Goal: Participate in discussion

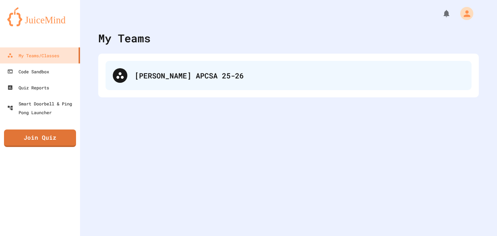
click at [136, 65] on div "[PERSON_NAME] APCSA 25-26" at bounding box center [289, 75] width 366 height 29
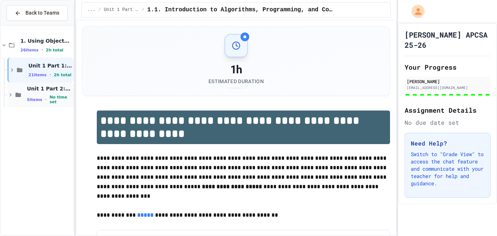
click at [39, 90] on span "Unit 1 Part 2: 1.5 - 1.9" at bounding box center [49, 88] width 45 height 7
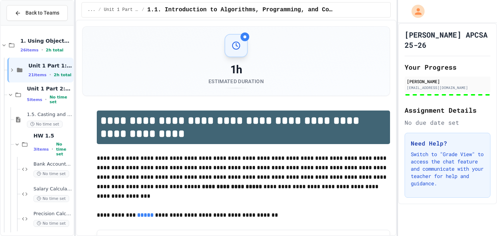
click at [42, 97] on div "5 items • No time set" at bounding box center [49, 99] width 45 height 9
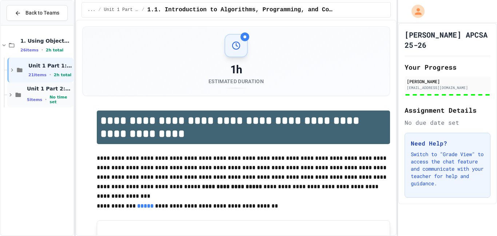
click at [36, 94] on div "Unit 1 Part 2: 1.5 - 1.9 5 items • No time set" at bounding box center [49, 94] width 45 height 19
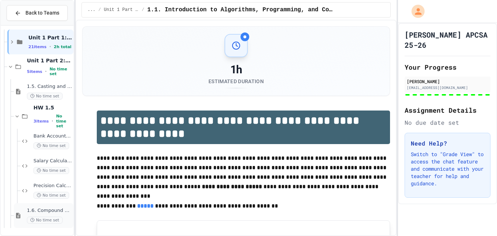
click at [68, 210] on span "1.6. Compound Assignment Operators" at bounding box center [49, 210] width 45 height 6
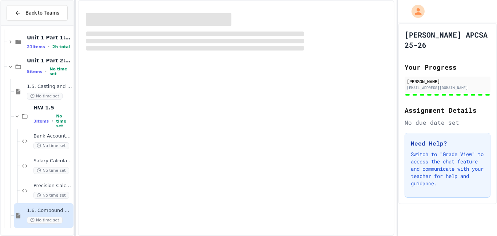
scroll to position [19, 0]
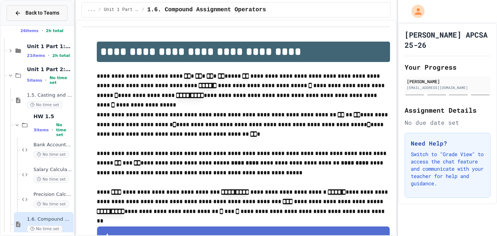
click at [31, 10] on span "Back to Teams" at bounding box center [42, 13] width 34 height 8
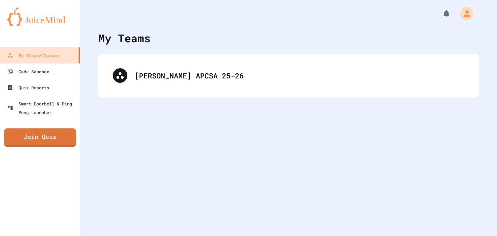
click at [49, 133] on link "Join Quiz" at bounding box center [40, 137] width 72 height 18
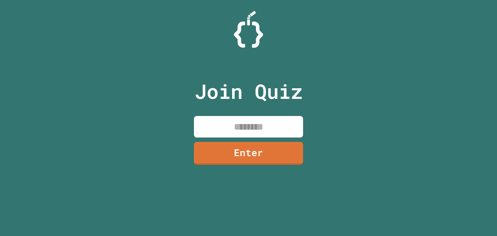
click at [222, 119] on input at bounding box center [248, 126] width 109 height 21
type input "********"
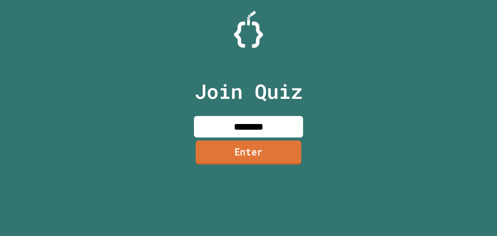
click at [248, 154] on link "Enter" at bounding box center [249, 152] width 106 height 24
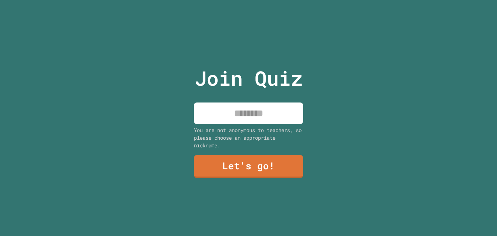
click at [233, 110] on input at bounding box center [248, 112] width 109 height 21
type input "*"
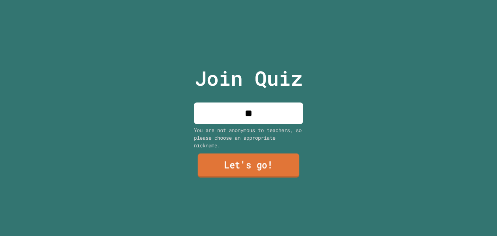
type input "**"
click at [205, 170] on link "Let's go!" at bounding box center [249, 165] width 102 height 24
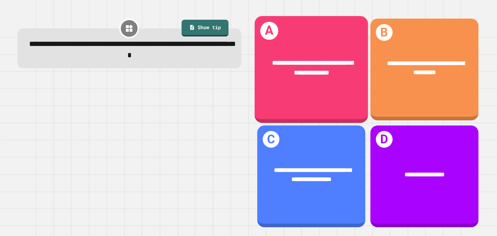
click at [328, 56] on div "**********" at bounding box center [311, 68] width 114 height 44
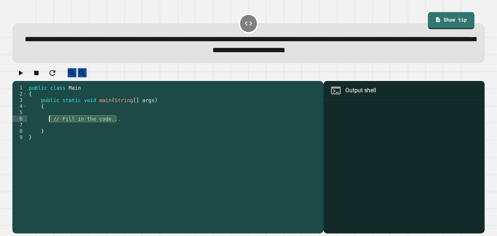
drag, startPoint x: 118, startPoint y: 127, endPoint x: 50, endPoint y: 124, distance: 67.8
click at [50, 124] on div "public class Main { public static void main ( String [ ] args ) { // Fill in th…" at bounding box center [173, 155] width 293 height 142
type textarea "**********"
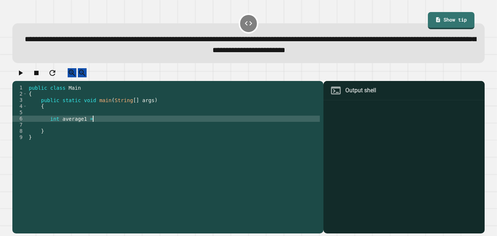
scroll to position [0, 8]
type textarea "**********"
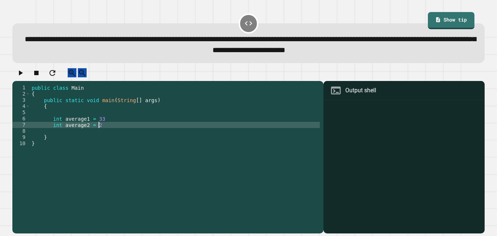
type textarea "**********"
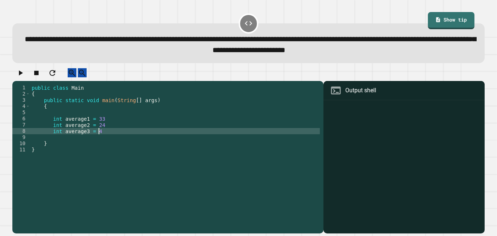
type textarea "**********"
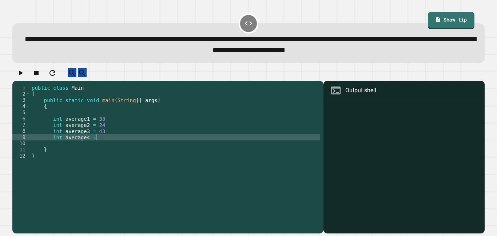
type textarea "**********"
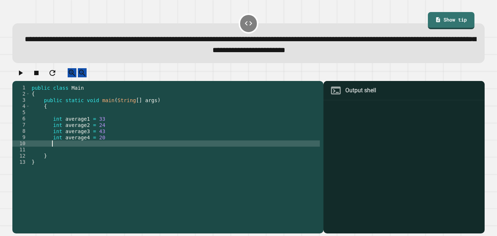
scroll to position [0, 2]
click at [68, 148] on div "public class Main { public static void main ( String [ ] args ) { int average1 …" at bounding box center [175, 155] width 290 height 142
type textarea "**********"
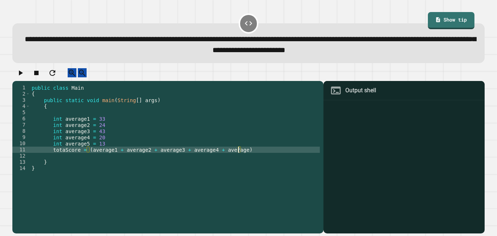
scroll to position [0, 26]
click at [273, 158] on div "public class Main { public static void main ( String [ ] args ) { int average1 …" at bounding box center [175, 155] width 290 height 142
click at [165, 117] on div "public class Main { public static void main ( String [ ] args ) { int average1 …" at bounding box center [175, 155] width 290 height 142
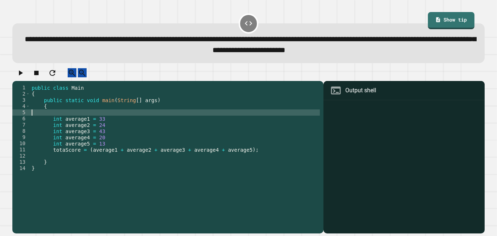
scroll to position [0, 0]
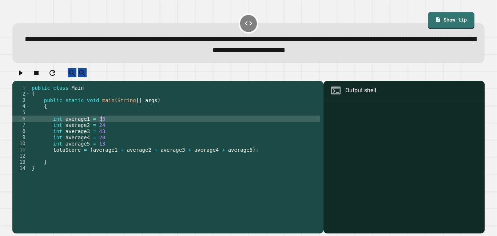
click at [158, 127] on div "public class Main { public static void main ( String [ ] args ) { int average1 …" at bounding box center [175, 155] width 290 height 142
click at [155, 133] on div "public class Main { public static void main ( String [ ] args ) { int average1 …" at bounding box center [175, 155] width 290 height 142
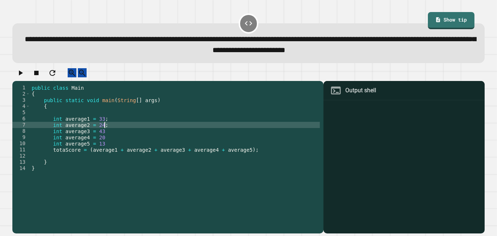
click at [150, 139] on div "public class Main { public static void main ( String [ ] args ) { int average1 …" at bounding box center [175, 155] width 290 height 142
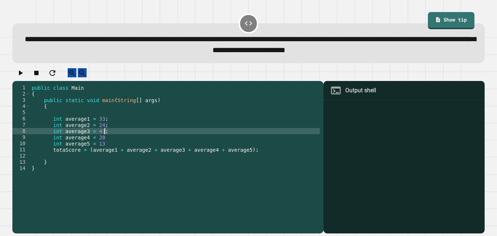
click at [148, 145] on div "public class Main { public static void main ( String [ ] args ) { int average1 …" at bounding box center [175, 155] width 290 height 142
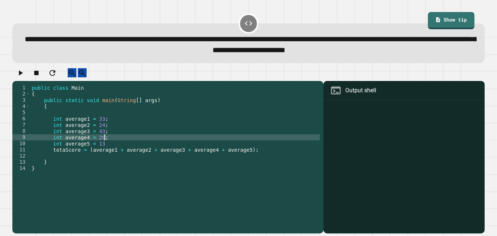
click at [144, 153] on div "public class Main { public static void main ( String [ ] args ) { int average1 …" at bounding box center [175, 155] width 290 height 142
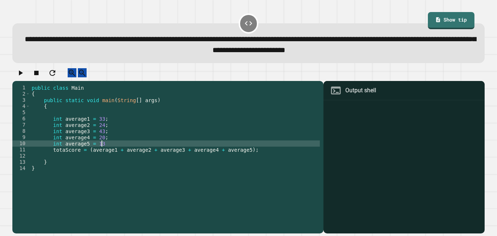
scroll to position [0, 9]
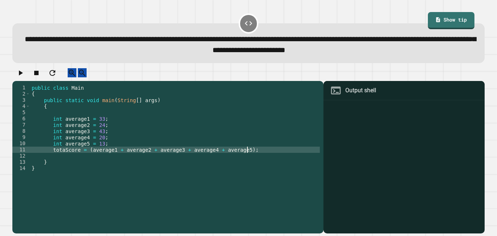
click at [282, 159] on div "public class Main { public static void main ( String [ ] args ) { int average1 …" at bounding box center [175, 155] width 290 height 142
type textarea "**********"
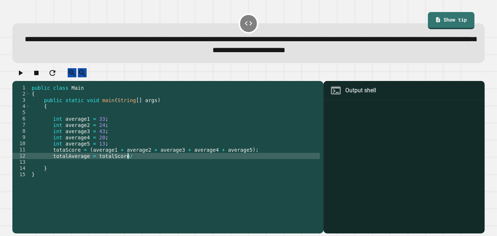
scroll to position [0, 12]
click at [22, 73] on icon "button" at bounding box center [20, 72] width 9 height 9
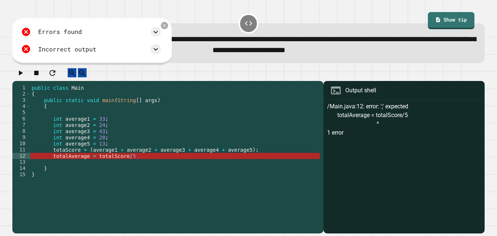
click at [163, 164] on div "public class Main { public static void main ( String [ ] args ) { int average1 …" at bounding box center [175, 155] width 290 height 142
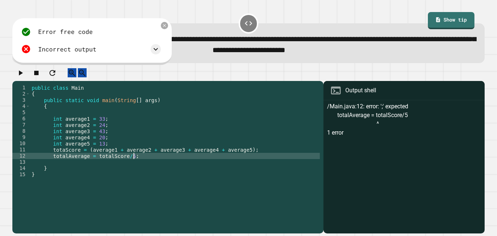
scroll to position [0, 12]
click at [25, 75] on icon "button" at bounding box center [20, 72] width 9 height 9
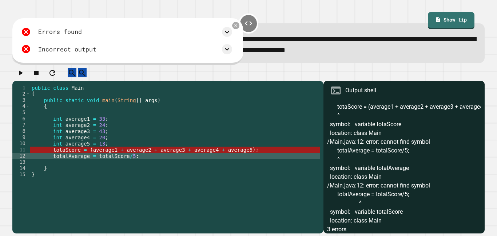
scroll to position [0, 0]
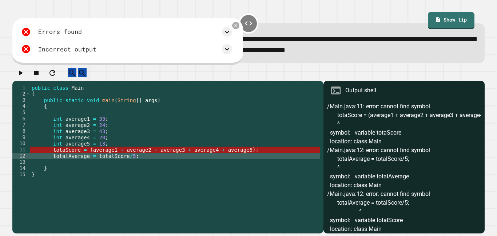
click at [50, 155] on div "public class Main { public static void main ( String [ ] args ) { int average1 …" at bounding box center [175, 155] width 290 height 142
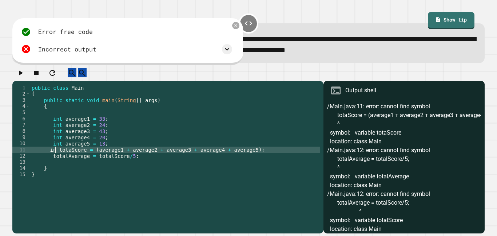
scroll to position [0, 4]
click at [52, 163] on div "public class Main { public static void main ( String [ ] args ) { int average1 …" at bounding box center [175, 155] width 290 height 142
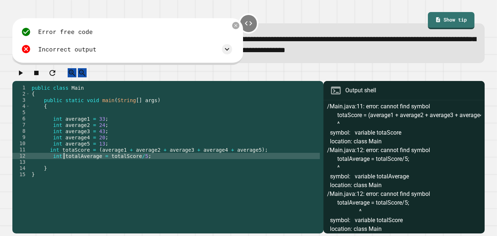
scroll to position [0, 4]
type textarea "**********"
click at [24, 75] on icon "button" at bounding box center [20, 72] width 9 height 9
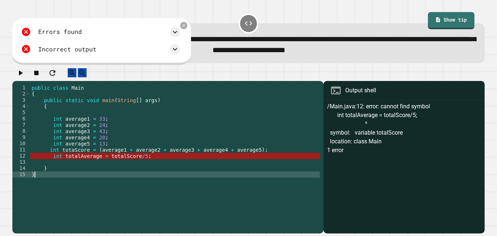
click at [152, 181] on div "public class Main { public static void main ( String [ ] args ) { int average1 …" at bounding box center [175, 155] width 290 height 142
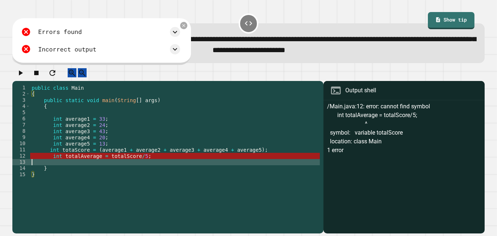
click at [138, 168] on div "public class Main { public static void main ( String [ ] args ) { int average1 …" at bounding box center [175, 155] width 290 height 142
click at [186, 27] on icon at bounding box center [184, 26] width 6 height 6
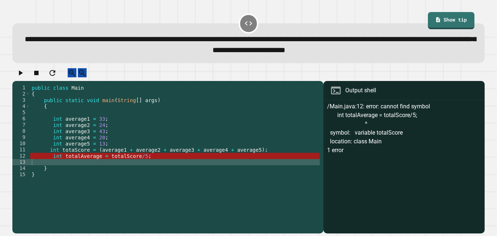
click at [157, 166] on div "public class Main { public static void main ( String [ ] args ) { int average1 …" at bounding box center [175, 155] width 290 height 142
click at [153, 164] on div "public class Main { public static void main ( String [ ] args ) { int average1 …" at bounding box center [175, 155] width 290 height 142
click at [142, 169] on div "public class Main { public static void main ( String [ ] args ) { int average1 …" at bounding box center [175, 155] width 290 height 142
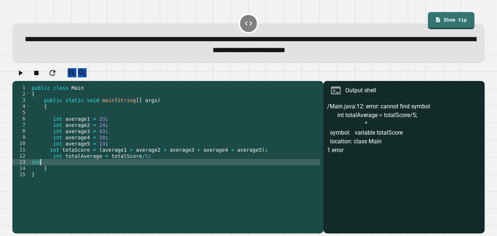
scroll to position [0, 0]
type textarea "*"
click at [90, 168] on div "public class Main { public static void main ( String [ ] args ) { int average1 …" at bounding box center [175, 155] width 290 height 142
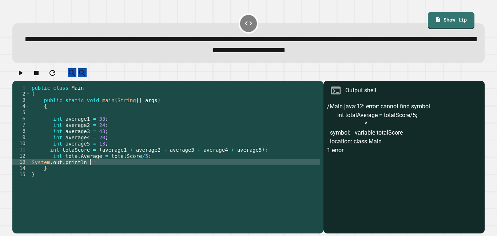
click at [90, 169] on div "public class Main { public static void main ( String [ ] args ) { int average1 …" at bounding box center [175, 155] width 290 height 142
click at [94, 169] on div "public class Main { public static void main ( String [ ] args ) { int average1 …" at bounding box center [175, 155] width 290 height 142
click at [168, 169] on div "public class Main { public static void main ( String [ ] args ) { int average1 …" at bounding box center [175, 155] width 290 height 142
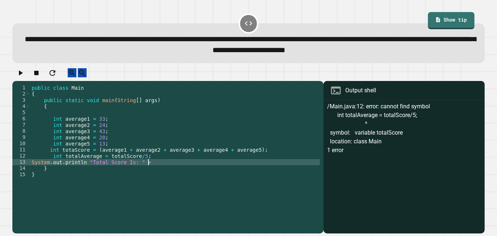
click at [86, 167] on div "public class Main { public static void main ( String [ ] args ) { int average1 …" at bounding box center [175, 155] width 290 height 142
click at [183, 170] on div "public class Main { public static void main ( String [ ] args ) { int average1 …" at bounding box center [175, 155] width 290 height 142
click at [123, 169] on div "public class Main { public static void main ( String [ ] args ) { int average1 …" at bounding box center [175, 155] width 290 height 142
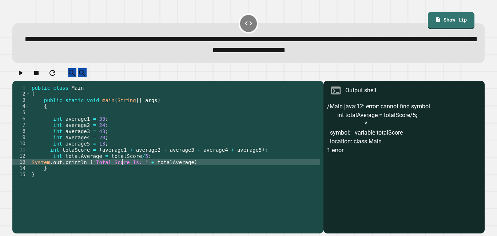
click at [123, 169] on div "public class Main { public static void main ( String [ ] args ) { int average1 …" at bounding box center [175, 155] width 290 height 142
click at [25, 74] on icon "button" at bounding box center [20, 72] width 9 height 9
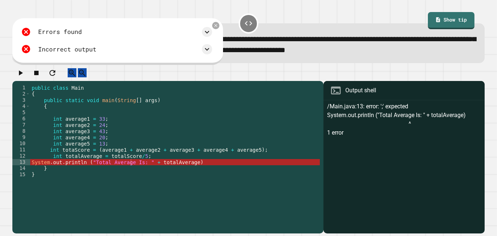
click at [240, 169] on div "public class Main { public static void main ( String [ ] args ) { int average1 …" at bounding box center [175, 155] width 290 height 142
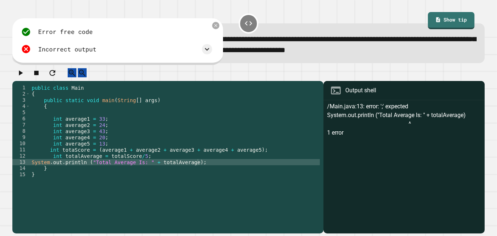
click at [19, 75] on icon "button" at bounding box center [20, 72] width 9 height 9
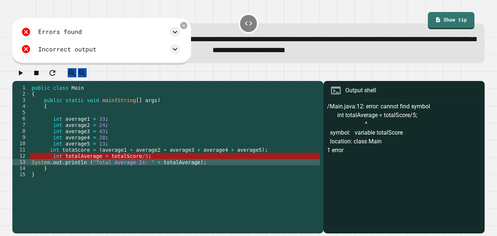
click at [85, 170] on div "public class Main { public static void main ( String [ ] args ) { int average1 …" at bounding box center [175, 155] width 290 height 142
click at [86, 169] on div "public class Main { public static void main ( String [ ] args ) { int average1 …" at bounding box center [175, 155] width 290 height 142
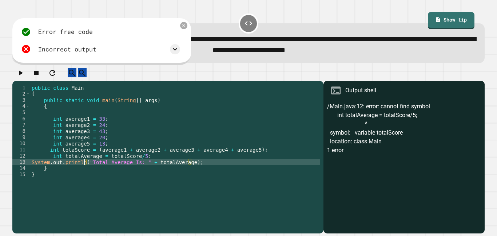
click at [24, 74] on icon "button" at bounding box center [20, 72] width 9 height 9
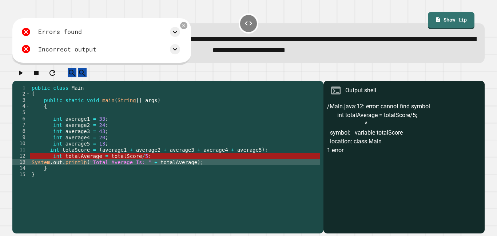
click at [50, 155] on div "public class Main { public static void main ( String [ ] args ) { int average1 …" at bounding box center [175, 155] width 290 height 142
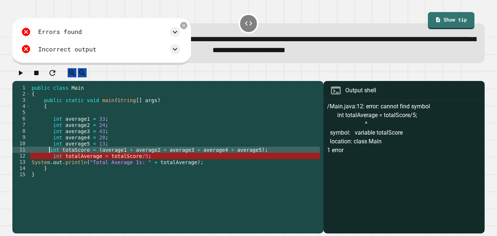
scroll to position [0, 3]
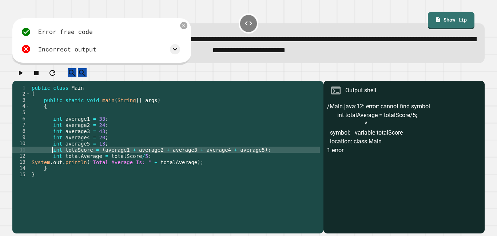
click at [75, 157] on div "public class Main { public static void main ( String [ ] args ) { int average1 …" at bounding box center [175, 155] width 290 height 142
click at [16, 74] on div at bounding box center [248, 74] width 472 height 13
click at [23, 74] on icon "button" at bounding box center [20, 72] width 9 height 9
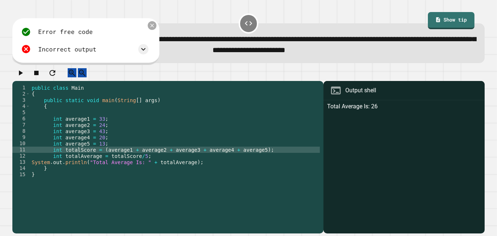
click at [151, 28] on icon at bounding box center [152, 26] width 6 height 6
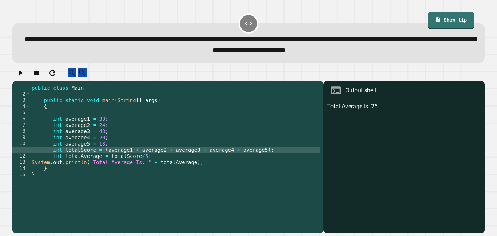
click at [210, 170] on div "public class Main { public static void main ( String [ ] args ) { int average1 …" at bounding box center [175, 155] width 290 height 142
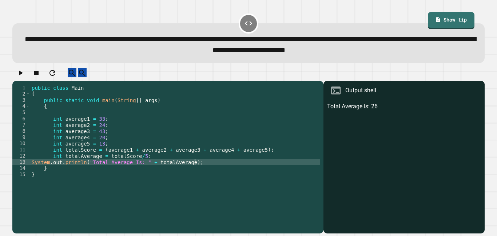
type textarea "**********"
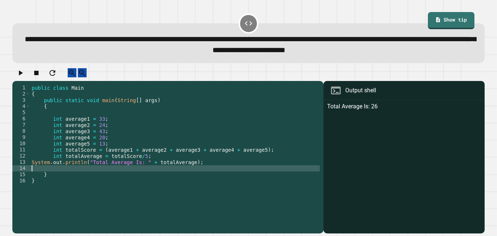
scroll to position [0, 0]
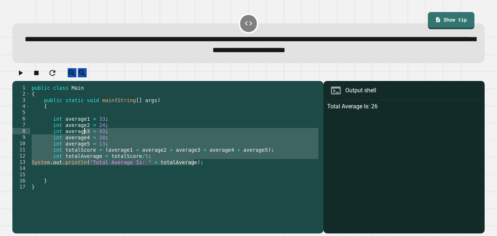
drag, startPoint x: 205, startPoint y: 170, endPoint x: 83, endPoint y: 134, distance: 127.2
click at [83, 134] on div "public class Main { public static void main ( String [ ] args ) { int average1 …" at bounding box center [175, 155] width 290 height 142
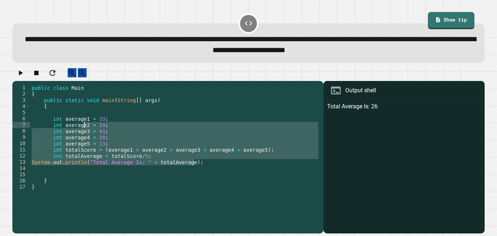
click at [194, 173] on div "public class Main { public static void main ( String [ ] args ) { int average1 …" at bounding box center [175, 155] width 290 height 142
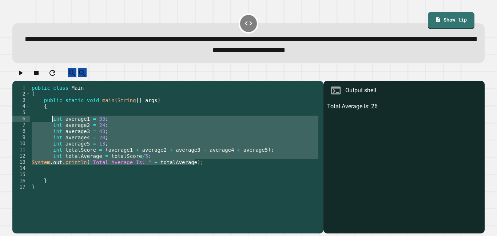
drag, startPoint x: 207, startPoint y: 167, endPoint x: 52, endPoint y: 127, distance: 159.9
click at [52, 127] on div "public class Main { public static void main ( String [ ] args ) { int average1 …" at bounding box center [175, 155] width 290 height 142
type textarea "**********"
click at [251, 172] on div "public class Main { public static void main ( String [ ] args ) { int average1 …" at bounding box center [175, 155] width 290 height 142
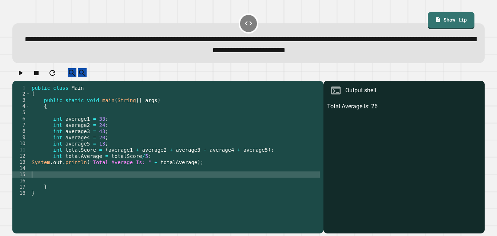
paste textarea "**********"
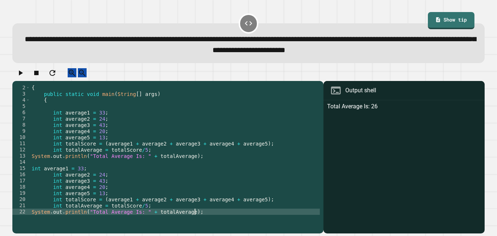
scroll to position [25, 0]
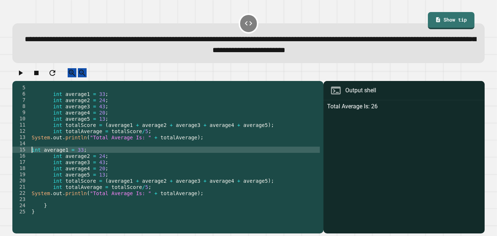
click at [31, 155] on div "int average1 = 33 ; int average2 = 24 ; int average3 = 43 ; int average4 = 20 ;…" at bounding box center [175, 155] width 290 height 142
click at [54, 162] on div "int average1 = 33 ; int average2 = 24 ; int average3 = 43 ; int average4 = 20 ;…" at bounding box center [175, 155] width 290 height 142
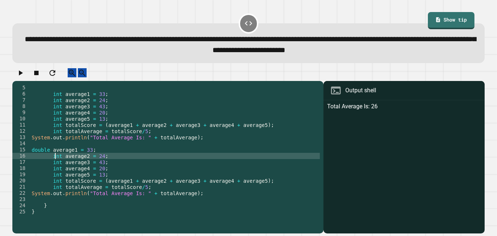
click at [54, 162] on div "int average1 = 33 ; int average2 = 24 ; int average3 = 43 ; int average4 = 20 ;…" at bounding box center [175, 155] width 290 height 142
click at [54, 167] on div "int average1 = 33 ; int average2 = 24 ; int average3 = 43 ; int average4 = 20 ;…" at bounding box center [175, 155] width 290 height 142
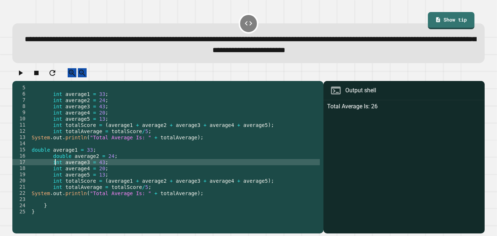
click at [54, 167] on div "int average1 = 33 ; int average2 = 24 ; int average3 = 43 ; int average4 = 20 ;…" at bounding box center [175, 155] width 290 height 142
click at [56, 176] on div "int average1 = 33 ; int average2 = 24 ; int average3 = 43 ; int average4 = 20 ;…" at bounding box center [175, 155] width 290 height 142
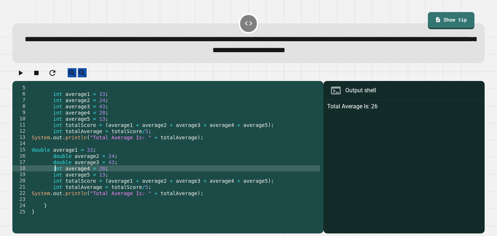
click at [56, 176] on div "int average1 = 33 ; int average2 = 24 ; int average3 = 43 ; int average4 = 20 ;…" at bounding box center [175, 155] width 290 height 142
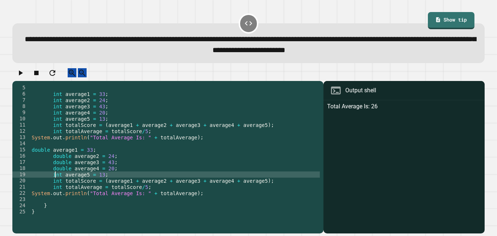
click at [56, 179] on div "int average1 = 33 ; int average2 = 24 ; int average3 = 43 ; int average4 = 20 ;…" at bounding box center [175, 155] width 290 height 142
click at [57, 187] on div "int average1 = 33 ; int average2 = 24 ; int average3 = 43 ; int average4 = 20 ;…" at bounding box center [175, 155] width 290 height 142
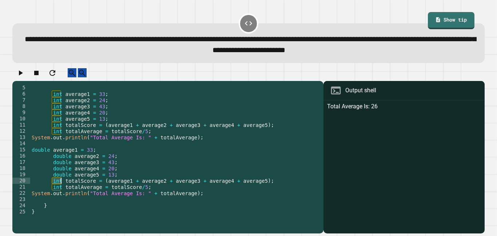
click at [57, 187] on div "int average1 = 33 ; int average2 = 24 ; int average3 = 43 ; int average4 = 20 ;…" at bounding box center [175, 155] width 290 height 142
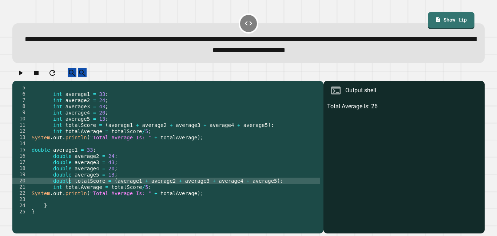
click at [58, 192] on div "int average1 = 33 ; int average2 = 24 ; int average3 = 43 ; int average4 = 20 ;…" at bounding box center [175, 155] width 290 height 142
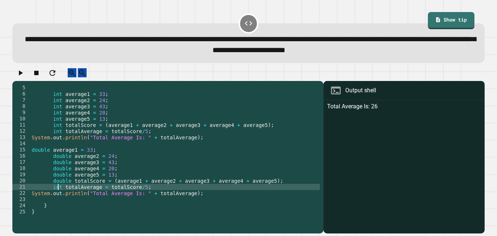
click at [58, 192] on div "int average1 = 33 ; int average2 = 24 ; int average3 = 43 ; int average4 = 20 ;…" at bounding box center [175, 155] width 290 height 142
click at [23, 75] on icon "button" at bounding box center [21, 72] width 4 height 5
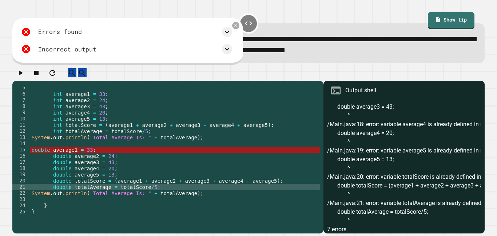
scroll to position [68, 0]
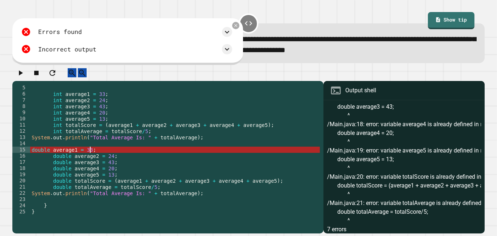
click at [90, 155] on div "int average1 = 33 ; int average2 = 24 ; int average3 = 43 ; int average4 = 20 ;…" at bounding box center [175, 155] width 290 height 142
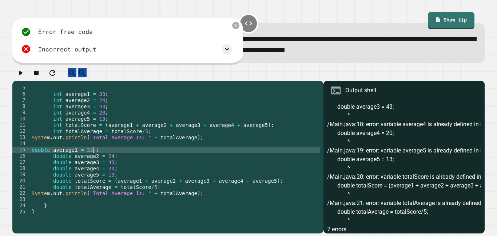
scroll to position [0, 8]
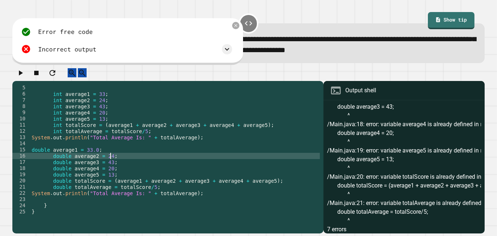
click at [110, 164] on div "int average1 = 33 ; int average2 = 24 ; int average3 = 43 ; int average4 = 20 ;…" at bounding box center [175, 155] width 290 height 142
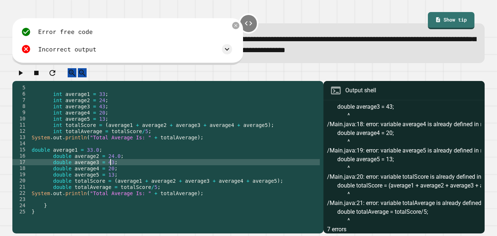
click at [110, 169] on div "int average1 = 33 ; int average2 = 24 ; int average3 = 43 ; int average4 = 20 ;…" at bounding box center [175, 155] width 290 height 142
click at [110, 176] on div "int average1 = 33 ; int average2 = 24 ; int average3 = 43 ; int average4 = 20 ;…" at bounding box center [175, 155] width 290 height 142
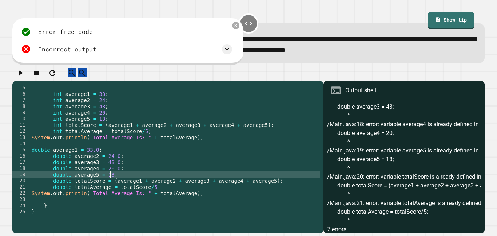
click at [111, 179] on div "int average1 = 33 ; int average2 = 24 ; int average3 = 43 ; int average4 = 20 ;…" at bounding box center [175, 155] width 290 height 142
click at [21, 75] on icon "button" at bounding box center [20, 72] width 9 height 9
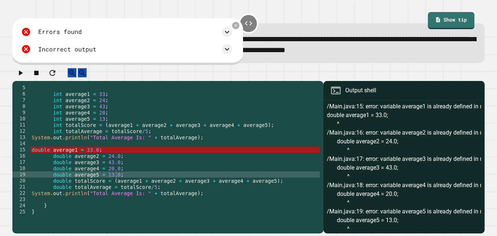
scroll to position [0, 0]
click at [72, 156] on div "int average1 = 33 ; int average2 = 24 ; int average3 = 43 ; int average4 = 20 ;…" at bounding box center [175, 155] width 290 height 142
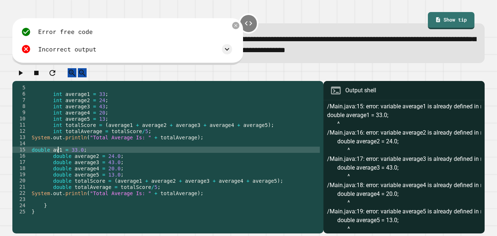
scroll to position [0, 6]
click at [91, 162] on div "int average1 = 33 ; int average2 = 24 ; int average3 = 43 ; int average4 = 20 ;…" at bounding box center [175, 155] width 290 height 142
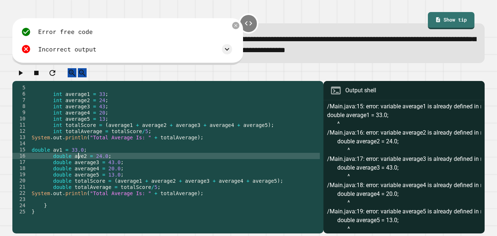
click at [93, 170] on div "int average1 = 33 ; int average2 = 24 ; int average3 = 43 ; int average4 = 20 ;…" at bounding box center [175, 155] width 290 height 142
click at [81, 161] on div "int average1 = 33 ; int average2 = 24 ; int average3 = 43 ; int average4 = 20 ;…" at bounding box center [175, 155] width 290 height 142
click at [94, 176] on div "int average1 = 33 ; int average2 = 24 ; int average3 = 43 ; int average4 = 20 ;…" at bounding box center [175, 155] width 290 height 142
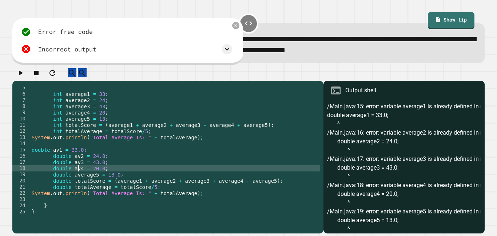
click at [92, 183] on div "int average1 = 33 ; int average2 = 24 ; int average3 = 43 ; int average4 = 20 ;…" at bounding box center [175, 155] width 290 height 142
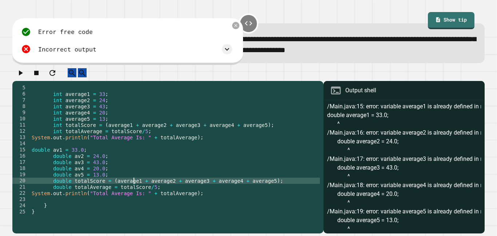
click at [134, 189] on div "int average1 = 33 ; int average2 = 24 ; int average3 = 43 ; int average4 = 20 ;…" at bounding box center [175, 155] width 290 height 142
click at [152, 186] on div "int average1 = 33 ; int average2 = 24 ; int average3 = 43 ; int average4 = 20 ;…" at bounding box center [175, 155] width 290 height 142
click at [169, 188] on div "int average1 = 33 ; int average2 = 24 ; int average3 = 43 ; int average4 = 20 ;…" at bounding box center [175, 155] width 290 height 142
click at [186, 186] on div "int average1 = 33 ; int average2 = 24 ; int average3 = 43 ; int average4 = 20 ;…" at bounding box center [175, 155] width 290 height 142
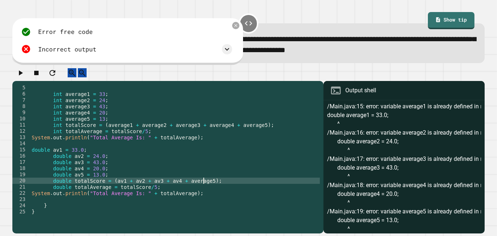
click at [203, 188] on div "int average1 = 33 ; int average2 = 24 ; int average3 = 43 ; int average4 = 20 ;…" at bounding box center [175, 155] width 290 height 142
click at [86, 187] on div "int average1 = 33 ; int average2 = 24 ; int average3 = 43 ; int average4 = 20 ;…" at bounding box center [175, 155] width 290 height 142
click at [88, 193] on div "int average1 = 33 ; int average2 = 24 ; int average3 = 43 ; int average4 = 20 ;…" at bounding box center [175, 155] width 290 height 142
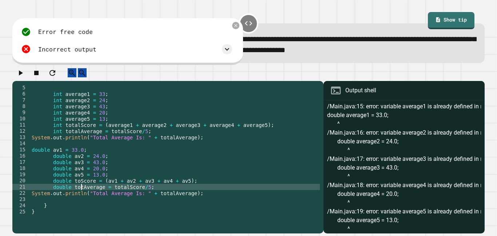
scroll to position [0, 14]
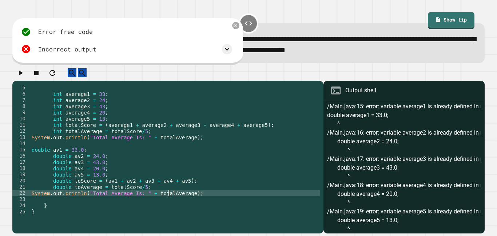
click at [169, 201] on div "int average1 = 33 ; int average2 = 24 ; int average3 = 43 ; int average4 = 20 ;…" at bounding box center [175, 155] width 290 height 142
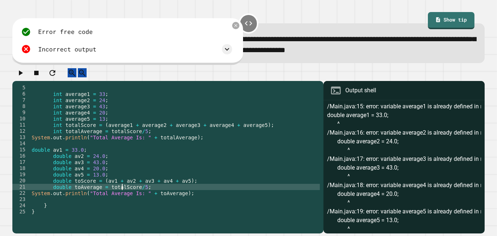
click at [121, 193] on div "int average1 = 33 ; int average2 = 24 ; int average3 = 43 ; int average4 = 20 ;…" at bounding box center [175, 155] width 290 height 142
click at [21, 77] on icon "button" at bounding box center [20, 72] width 9 height 9
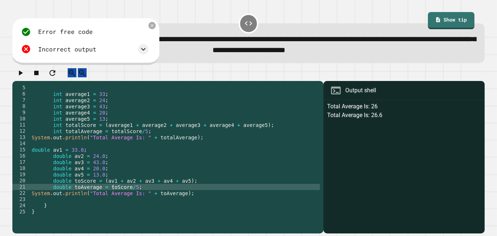
click at [197, 191] on div "int average1 = 33 ; int average2 = 24 ; int average3 = 43 ; int average4 = 20 ;…" at bounding box center [175, 155] width 290 height 142
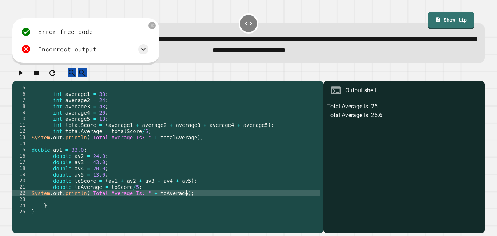
click at [205, 197] on div "int average1 = 33 ; int average2 = 24 ; int average3 = 43 ; int average4 = 20 ;…" at bounding box center [175, 155] width 290 height 142
click at [153, 28] on icon at bounding box center [152, 26] width 6 height 6
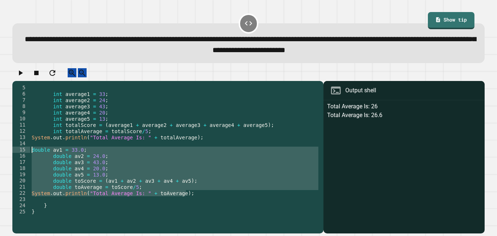
drag, startPoint x: 197, startPoint y: 201, endPoint x: 21, endPoint y: 157, distance: 181.6
click at [21, 157] on div "**********" at bounding box center [166, 149] width 308 height 130
click at [225, 199] on div "int average1 = 33 ; int average2 = 24 ; int average3 = 43 ; int average4 = 20 ;…" at bounding box center [175, 149] width 290 height 130
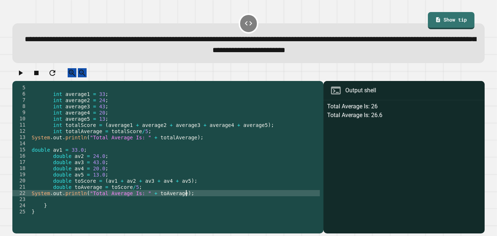
type textarea "**********"
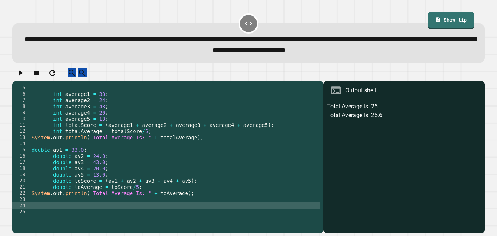
paste textarea "**********"
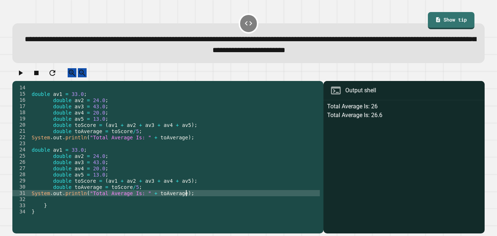
scroll to position [80, 0]
click at [78, 162] on div "double av1 = 33.0 ; double av2 = 24.0 ; double av3 = 43.0 ; double av4 = 20.0 ;…" at bounding box center [175, 155] width 290 height 142
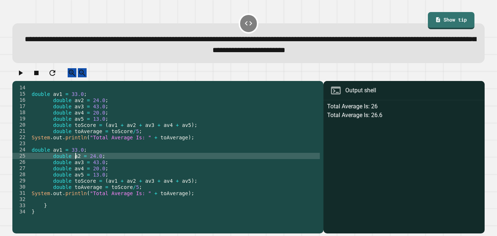
scroll to position [0, 6]
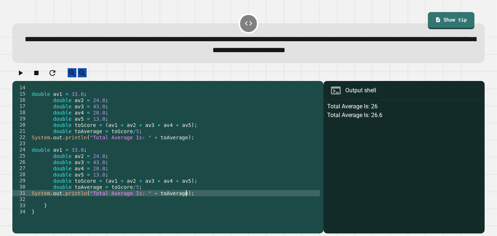
click at [188, 200] on div "double av1 = 33.0 ; double av2 = 24.0 ; double av3 = 43.0 ; double av4 = 20.0 ;…" at bounding box center [175, 155] width 290 height 142
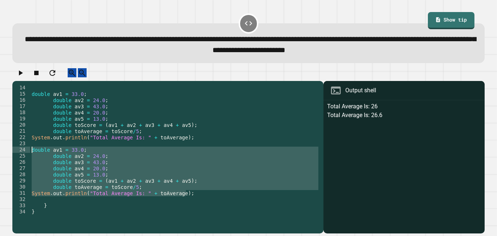
drag, startPoint x: 188, startPoint y: 200, endPoint x: 32, endPoint y: 158, distance: 161.3
click at [32, 158] on div "double av1 = 33.0 ; double av2 = 24.0 ; double av3 = 43.0 ; double av4 = 20.0 ;…" at bounding box center [175, 155] width 290 height 142
type textarea "**********"
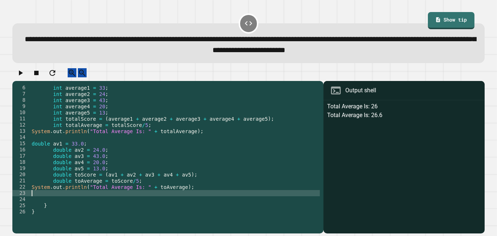
scroll to position [31, 0]
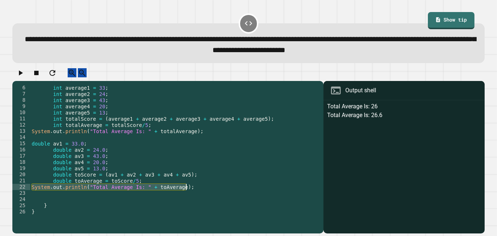
drag, startPoint x: 30, startPoint y: 193, endPoint x: 191, endPoint y: 193, distance: 160.9
click at [191, 193] on div "int average1 = 33 ; int average2 = 24 ; int average3 = 43 ; int average4 = 20 ;…" at bounding box center [175, 155] width 290 height 142
type textarea "**********"
click at [193, 193] on div "int average1 = 33 ; int average2 = 24 ; int average3 = 43 ; int average4 = 20 ;…" at bounding box center [175, 149] width 290 height 130
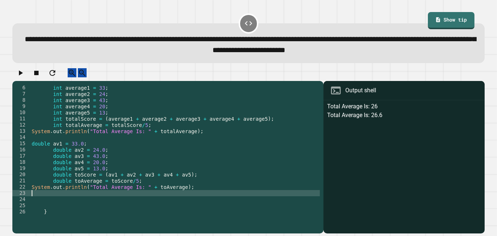
paste textarea "**********"
click at [175, 198] on div "int average1 = 33 ; int average2 = 24 ; int average3 = 43 ; int average4 = 20 ;…" at bounding box center [175, 155] width 290 height 142
click at [181, 201] on div "int average1 = 33 ; int average2 = 24 ; int average3 = 43 ; int average4 = 20 ;…" at bounding box center [175, 155] width 290 height 142
click at [149, 199] on div "int average1 = 33 ; int average2 = 24 ; int average3 = 43 ; int average4 = 20 ;…" at bounding box center [175, 155] width 290 height 142
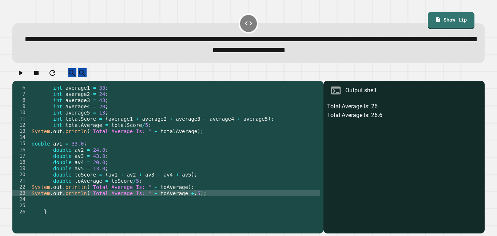
click at [195, 199] on div "int average1 = 33 ; int average2 = 24 ; int average3 = 43 ; int average4 = 20 ;…" at bounding box center [175, 155] width 290 height 142
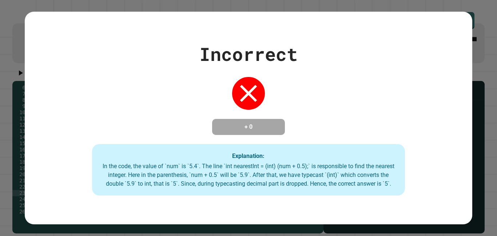
type textarea "**********"
click at [233, 19] on div "Incorrect + 0 Explanation: In the code, the value of `num` is `5.4`. The line `…" at bounding box center [248, 118] width 447 height 212
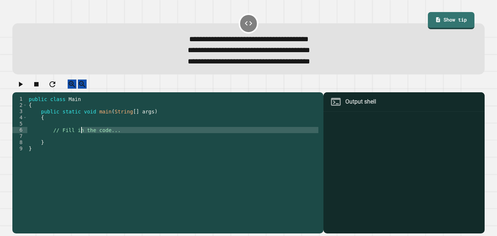
drag, startPoint x: 126, startPoint y: 141, endPoint x: 82, endPoint y: 136, distance: 44.7
click at [82, 136] on div "public class Main { public static void main ( String [ ] args ) { // Fill in th…" at bounding box center [173, 161] width 293 height 130
click at [123, 133] on div "public class Main { public static void main ( String [ ] args ) { // Fill in th…" at bounding box center [173, 161] width 293 height 130
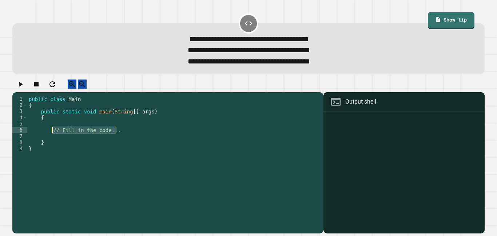
drag, startPoint x: 127, startPoint y: 138, endPoint x: 52, endPoint y: 139, distance: 75.0
click at [52, 139] on div "public class Main { public static void main ( String [ ] args ) { // Fill in th…" at bounding box center [173, 161] width 293 height 130
type textarea "**********"
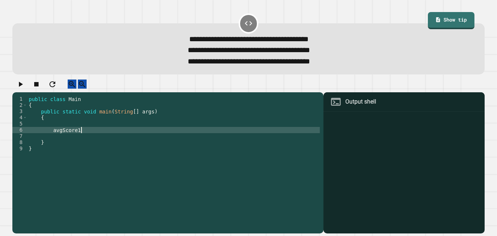
scroll to position [0, 7]
click at [52, 138] on div "public class Main { public static void main ( String [ ] args ) { avgScore1 = }…" at bounding box center [173, 161] width 293 height 130
click at [107, 137] on div "public class Main { public static void main ( String [ ] args ) { int avgScore1…" at bounding box center [173, 161] width 293 height 130
type textarea "**********"
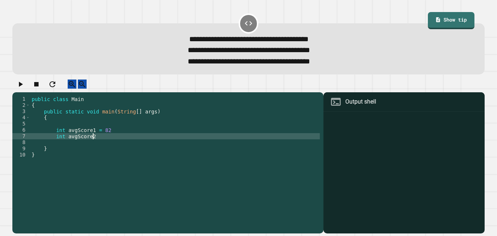
scroll to position [0, 7]
type textarea "**********"
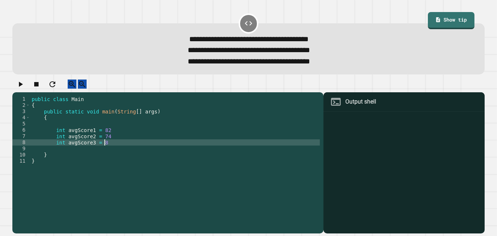
type textarea "**********"
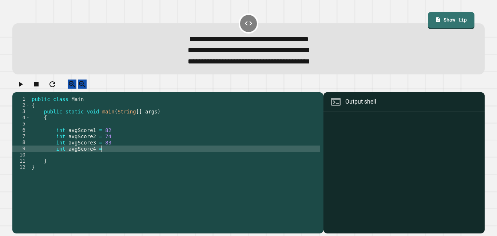
type textarea "**********"
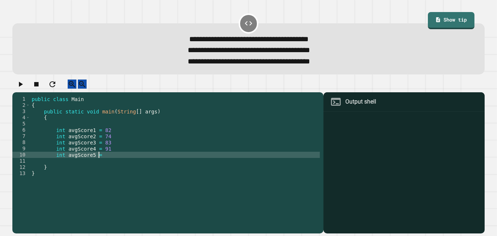
scroll to position [0, 8]
type textarea "**********"
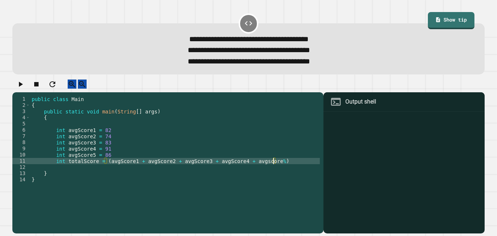
scroll to position [0, 30]
click at [288, 164] on div "public class Main { public static void main ( String [ ] args ) { int avgScore1…" at bounding box center [175, 161] width 290 height 130
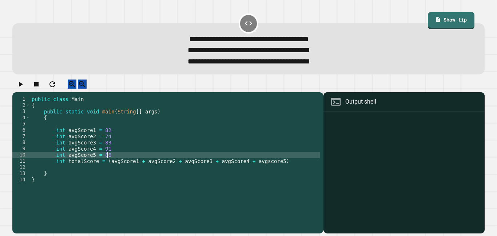
scroll to position [0, 9]
click at [289, 167] on div "public class Main { public static void main ( String [ ] args ) { int avgScore1…" at bounding box center [175, 161] width 290 height 130
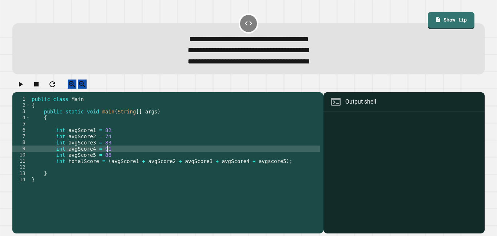
click at [221, 158] on div "public class Main { public static void main ( String [ ] args ) { int avgScore1…" at bounding box center [175, 161] width 290 height 130
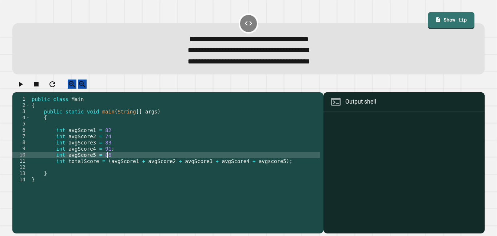
click at [217, 163] on div "public class Main { public static void main ( String [ ] args ) { int avgScore1…" at bounding box center [175, 161] width 290 height 130
click at [210, 151] on div "public class Main { public static void main ( String [ ] args ) { int avgScore1…" at bounding box center [175, 161] width 290 height 130
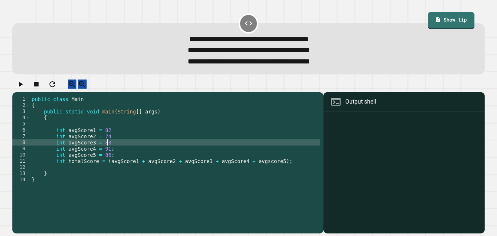
scroll to position [0, 9]
click at [206, 138] on div "public class Main { public static void main ( String [ ] args ) { int avgScore1…" at bounding box center [175, 161] width 290 height 130
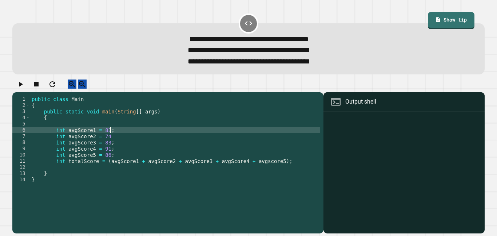
click at [206, 138] on div "public class Main { public static void main ( String [ ] args ) { int avgScore1…" at bounding box center [175, 161] width 290 height 130
click at [205, 140] on div "public class Main { public static void main ( String [ ] args ) { int avgScore1…" at bounding box center [175, 161] width 290 height 130
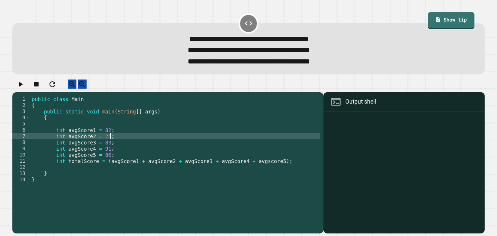
click at [288, 169] on div "public class Main { public static void main ( String [ ] args ) { int avgScore1…" at bounding box center [175, 161] width 290 height 130
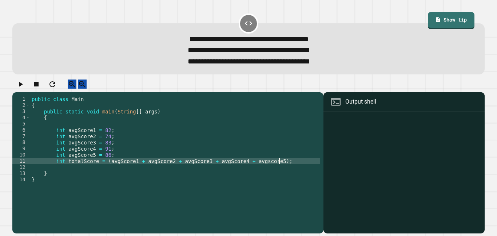
type textarea "**********"
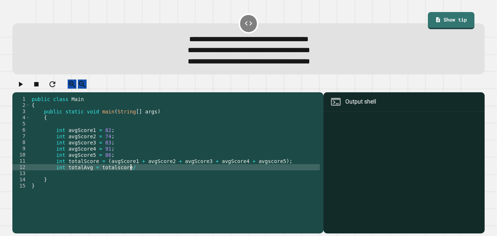
scroll to position [0, 12]
click at [116, 174] on div "public class Main { public static void main ( String [ ] args ) { int avgScore1…" at bounding box center [175, 161] width 290 height 130
type textarea "**********"
click at [141, 174] on div "public class Main { public static void main ( String [ ] args ) { int avgScore1…" at bounding box center [175, 161] width 290 height 130
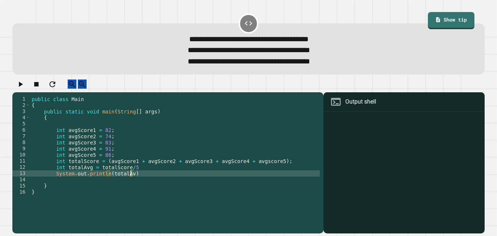
scroll to position [0, 12]
click at [186, 178] on div "public class Main { public static void main ( String [ ] args ) { int avgScore1…" at bounding box center [175, 161] width 290 height 130
click at [183, 172] on div "public class Main { public static void main ( String [ ] args ) { int avgScore1…" at bounding box center [175, 161] width 290 height 130
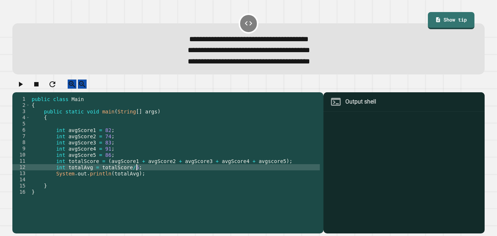
scroll to position [0, 13]
click at [21, 87] on icon "button" at bounding box center [20, 84] width 9 height 9
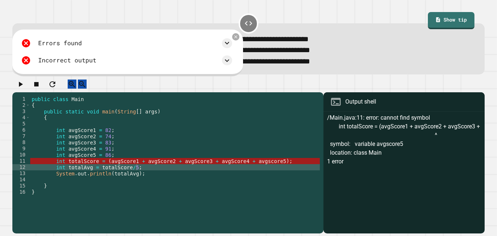
click at [57, 167] on div "public class Main { public static void main ( String [ ] args ) { int avgScore1…" at bounding box center [175, 161] width 290 height 130
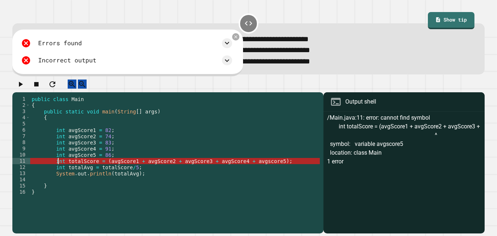
click at [259, 169] on div "public class Main { public static void main ( String [ ] args ) { int avgScore1…" at bounding box center [175, 161] width 290 height 130
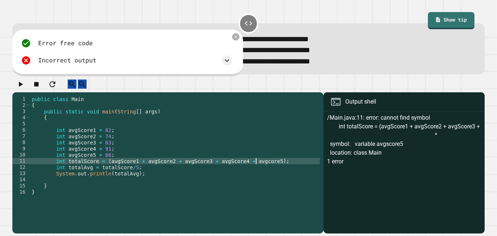
scroll to position [0, 29]
click at [25, 88] on icon "button" at bounding box center [20, 84] width 9 height 9
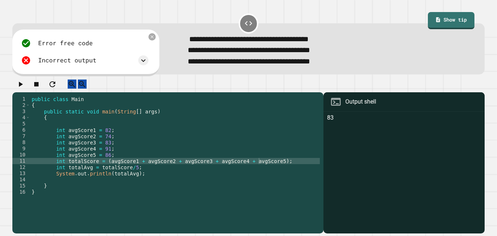
click at [146, 179] on div "public class Main { public static void main ( String [ ] args ) { int avgScore1…" at bounding box center [175, 161] width 290 height 130
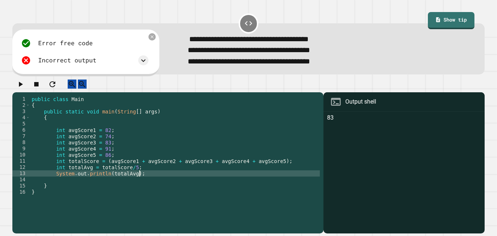
scroll to position [0, 13]
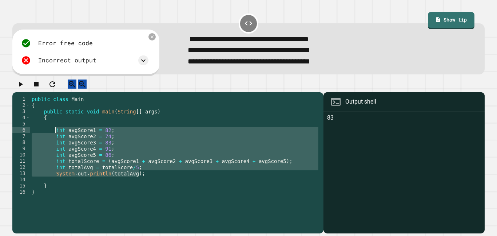
drag, startPoint x: 146, startPoint y: 181, endPoint x: 55, endPoint y: 138, distance: 100.8
click at [55, 138] on div "public class Main { public static void main ( String [ ] args ) { int avgScore1…" at bounding box center [175, 161] width 290 height 130
click at [152, 181] on div "public class Main { public static void main ( String [ ] args ) { int avgScore1…" at bounding box center [175, 155] width 290 height 118
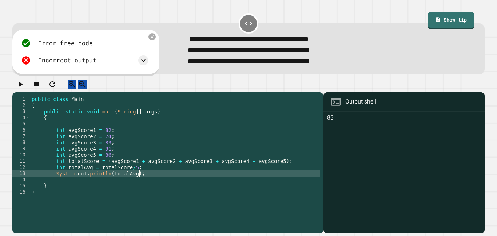
type textarea "**********"
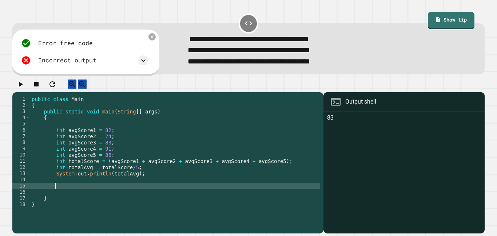
paste textarea "**********"
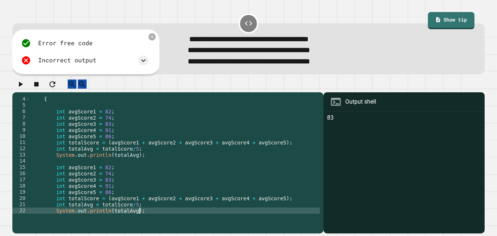
click at [60, 175] on div "{ int avgScore1 = 82 ; int avgScore2 = 74 ; int avgScore3 = 83 ; int avgScore4 …" at bounding box center [175, 161] width 290 height 130
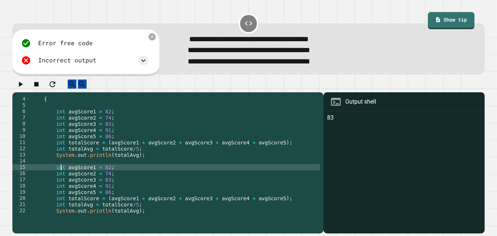
click at [60, 175] on div "{ int avgScore1 = 82 ; int avgScore2 = 74 ; int avgScore3 = 83 ; int avgScore4 …" at bounding box center [175, 161] width 290 height 130
click at [56, 179] on div "{ int avgScore1 = 82 ; int avgScore2 = 74 ; int avgScore3 = 83 ; int avgScore4 …" at bounding box center [175, 161] width 290 height 130
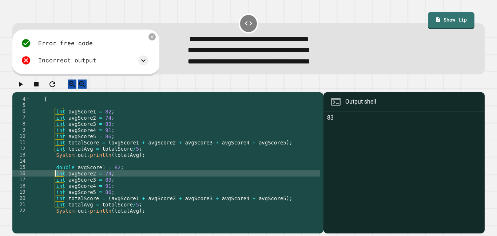
click at [56, 179] on div "{ int avgScore1 = 82 ; int avgScore2 = 74 ; int avgScore3 = 83 ; int avgScore4 …" at bounding box center [175, 161] width 290 height 130
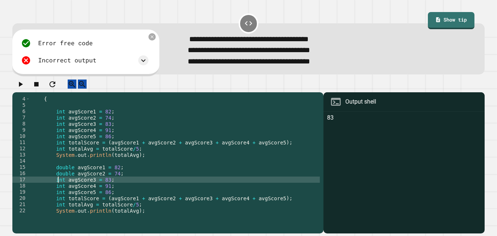
click at [58, 187] on div "{ int avgScore1 = 82 ; int avgScore2 = 74 ; int avgScore3 = 83 ; int avgScore4 …" at bounding box center [175, 161] width 290 height 130
click at [58, 192] on div "{ int avgScore1 = 82 ; int avgScore2 = 74 ; int avgScore3 = 83 ; int avgScore4 …" at bounding box center [175, 161] width 290 height 130
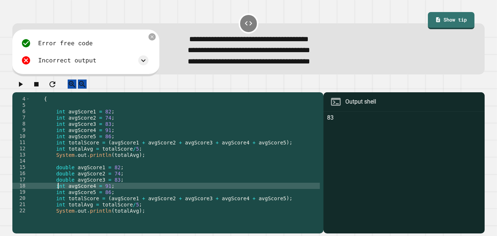
click at [58, 192] on div "{ int avgScore1 = 82 ; int avgScore2 = 74 ; int avgScore3 = 83 ; int avgScore4 …" at bounding box center [175, 161] width 290 height 130
click at [56, 200] on div "{ int avgScore1 = 82 ; int avgScore2 = 74 ; int avgScore3 = 83 ; int avgScore4 …" at bounding box center [175, 161] width 290 height 130
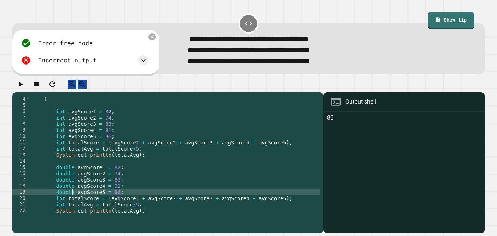
click at [59, 205] on div "{ int avgScore1 = 82 ; int avgScore2 = 74 ; int avgScore3 = 83 ; int avgScore4 …" at bounding box center [175, 161] width 290 height 130
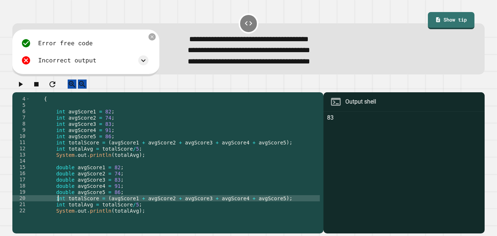
click at [59, 205] on div "{ int avgScore1 = 82 ; int avgScore2 = 74 ; int avgScore3 = 83 ; int avgScore4 …" at bounding box center [175, 161] width 290 height 130
click at [60, 210] on div "{ int avgScore1 = 82 ; int avgScore2 = 74 ; int avgScore3 = 83 ; int avgScore4 …" at bounding box center [175, 161] width 290 height 130
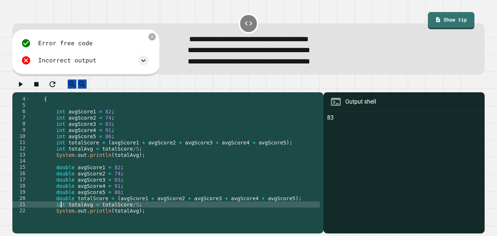
click at [60, 210] on div "{ int avgScore1 = 82 ; int avgScore2 = 74 ; int avgScore3 = 83 ; int avgScore4 …" at bounding box center [175, 161] width 290 height 130
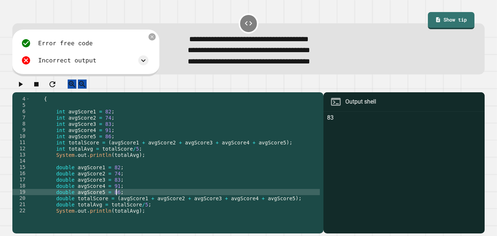
click at [116, 198] on div "{ int avgScore1 = 82 ; int avgScore2 = 74 ; int avgScore3 = 83 ; int avgScore4 …" at bounding box center [175, 161] width 290 height 130
click at [116, 192] on div "{ int avgScore1 = 82 ; int avgScore2 = 74 ; int avgScore3 = 83 ; int avgScore4 …" at bounding box center [175, 161] width 290 height 130
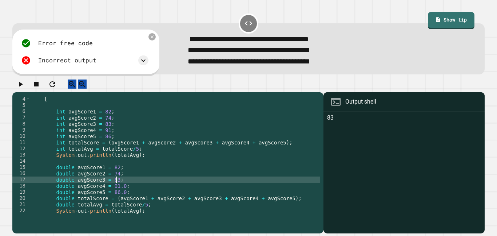
click at [116, 186] on div "{ int avgScore1 = 82 ; int avgScore2 = 74 ; int avgScore3 = 83 ; int avgScore4 …" at bounding box center [175, 161] width 290 height 130
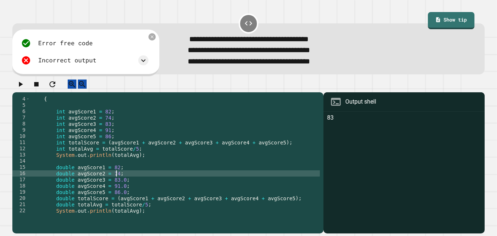
click at [115, 183] on div "{ int avgScore1 = 82 ; int avgScore2 = 74 ; int avgScore3 = 83 ; int avgScore4 …" at bounding box center [175, 161] width 290 height 130
click at [116, 177] on div "{ int avgScore1 = 82 ; int avgScore2 = 74 ; int avgScore3 = 83 ; int avgScore4 …" at bounding box center [175, 161] width 290 height 130
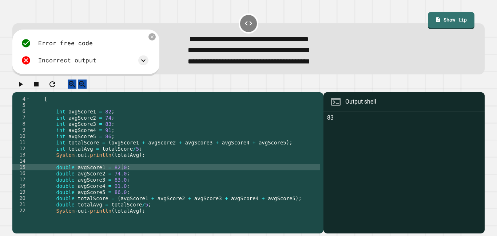
click at [25, 88] on icon "button" at bounding box center [20, 84] width 9 height 9
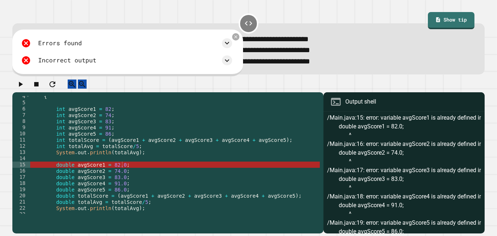
scroll to position [21, 0]
click at [98, 173] on div "{ int avgScore1 = 82 ; int avgScore2 = 74 ; int avgScore3 = 83 ; int avgScore4 …" at bounding box center [175, 158] width 290 height 130
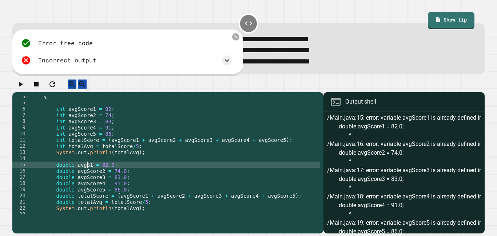
scroll to position [0, 9]
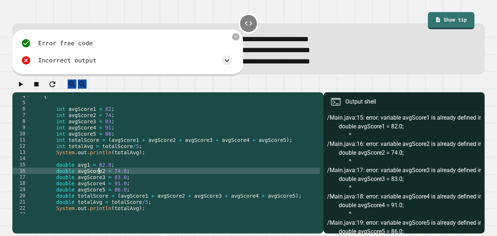
click at [98, 180] on div "{ int avgScore1 = 82 ; int avgScore2 = 74 ; int avgScore3 = 83 ; int avgScore4 …" at bounding box center [175, 158] width 290 height 130
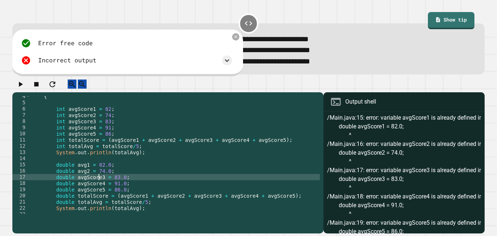
click at [98, 184] on div "{ int avgScore1 = 82 ; int avgScore2 = 74 ; int avgScore3 = 83 ; int avgScore4 …" at bounding box center [175, 158] width 290 height 130
click at [100, 191] on div "{ int avgScore1 = 82 ; int avgScore2 = 74 ; int avgScore3 = 83 ; int avgScore4 …" at bounding box center [175, 158] width 290 height 130
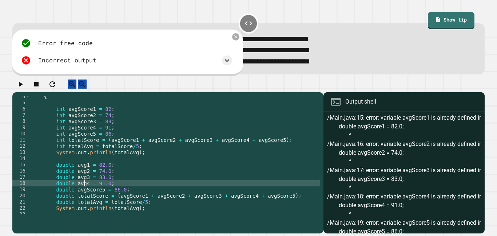
click at [98, 196] on div "{ int avgScore1 = 82 ; int avgScore2 = 74 ; int avgScore3 = 83 ; int avgScore4 …" at bounding box center [175, 158] width 290 height 130
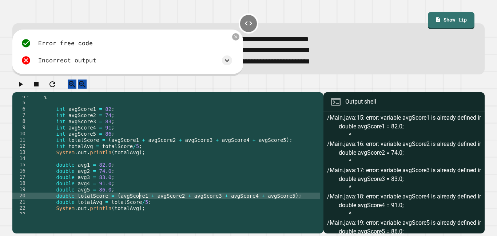
click at [138, 204] on div "{ int avgScore1 = 82 ; int avgScore2 = 74 ; int avgScore3 = 83 ; int avgScore4 …" at bounding box center [175, 158] width 290 height 130
click at [159, 204] on div "{ int avgScore1 = 82 ; int avgScore2 = 74 ; int avgScore3 = 83 ; int avgScore4 …" at bounding box center [175, 158] width 290 height 130
click at [179, 202] on div "{ int avgScore1 = 82 ; int avgScore2 = 74 ; int avgScore3 = 83 ; int avgScore4 …" at bounding box center [175, 158] width 290 height 130
click at [201, 204] on div "{ int avgScore1 = 82 ; int avgScore2 = 74 ; int avgScore3 = 83 ; int avgScore4 …" at bounding box center [175, 158] width 290 height 130
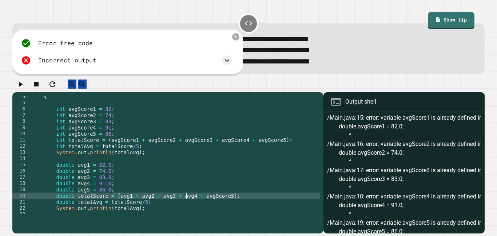
scroll to position [0, 20]
click at [221, 202] on div "{ int avgScore1 = 82 ; int avgScore2 = 74 ; int avgScore3 = 83 ; int avgScore4 …" at bounding box center [175, 158] width 290 height 130
click at [104, 203] on div "{ int avgScore1 = 82 ; int avgScore2 = 74 ; int avgScore3 = 83 ; int avgScore4 …" at bounding box center [175, 158] width 290 height 130
click at [137, 210] on div "{ int avgScore1 = 82 ; int avgScore2 = 74 ; int avgScore3 = 83 ; int avgScore4 …" at bounding box center [175, 158] width 290 height 130
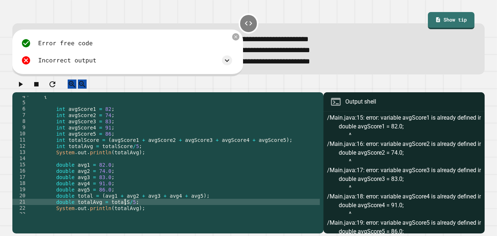
scroll to position [0, 12]
click at [99, 209] on div "{ int avgScore1 = 82 ; int avgScore2 = 74 ; int avgScore3 = 83 ; int avgScore4 …" at bounding box center [175, 158] width 290 height 130
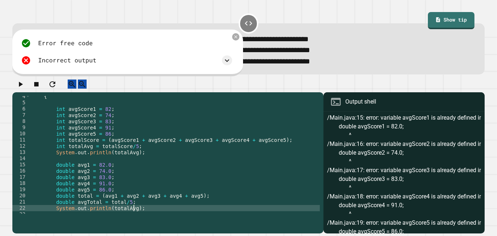
click at [134, 215] on div "{ int avgScore1 = 82 ; int avgScore2 = 74 ; int avgScore3 = 83 ; int avgScore4 …" at bounding box center [175, 158] width 290 height 130
type textarea "**********"
click at [19, 87] on button "button" at bounding box center [20, 83] width 9 height 9
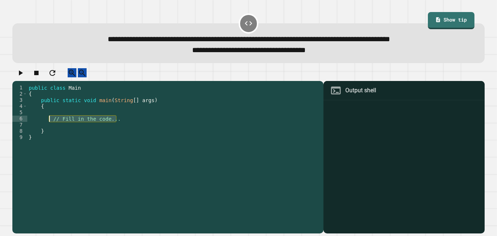
drag, startPoint x: 119, startPoint y: 126, endPoint x: 50, endPoint y: 126, distance: 68.4
click at [50, 126] on div "public class Main { public static void main ( String [ ] args ) { // Fill in th…" at bounding box center [173, 155] width 293 height 142
type textarea "**********"
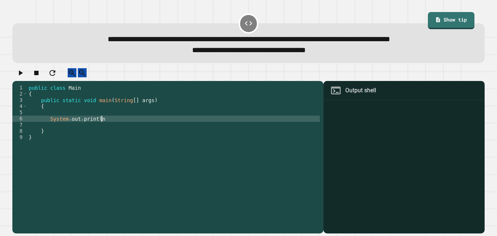
scroll to position [0, 9]
click at [102, 126] on div "public class Main { public static void main ( String [ ] args ) { System . out …" at bounding box center [173, 155] width 293 height 142
click at [47, 125] on div "public class Main { public static void main ( String [ ] args ) { System . out …" at bounding box center [173, 155] width 293 height 142
click at [124, 126] on div "public class Main { public static void main ( String [ ] args ) { double System…" at bounding box center [173, 155] width 293 height 142
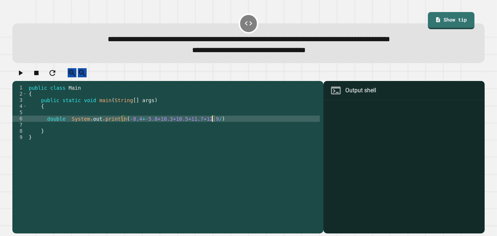
scroll to position [0, 23]
click at [229, 126] on div "public class Main { public static void main ( String [ ] args ) { double System…" at bounding box center [173, 155] width 293 height 142
click at [125, 125] on div "public class Main { public static void main ( String [ ] args ) { double System…" at bounding box center [173, 155] width 293 height 142
click at [213, 124] on div "public class Main { public static void main ( String [ ] args ) { double System…" at bounding box center [173, 155] width 293 height 142
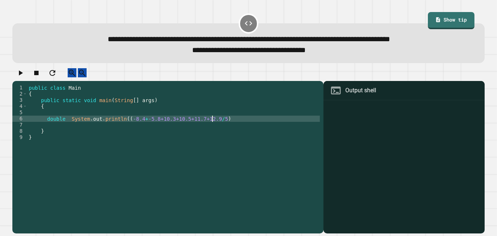
scroll to position [0, 24]
click at [226, 126] on div "public class Main { public static void main ( String [ ] args ) { double System…" at bounding box center [173, 155] width 293 height 142
click at [25, 75] on icon "button" at bounding box center [20, 72] width 9 height 9
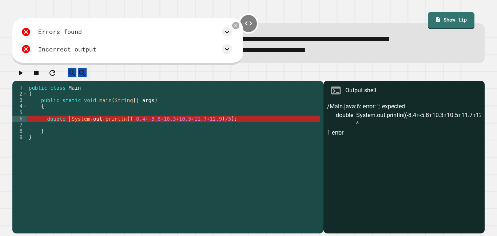
click at [70, 125] on div "public class Main { public static void main ( String [ ] args ) { double System…" at bounding box center [173, 155] width 293 height 142
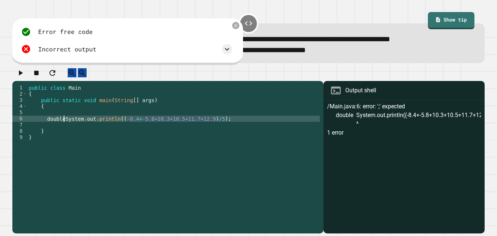
scroll to position [0, 5]
click at [25, 77] on button "button" at bounding box center [20, 72] width 9 height 9
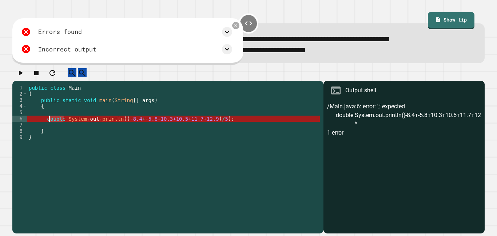
drag, startPoint x: 65, startPoint y: 126, endPoint x: 47, endPoint y: 125, distance: 18.2
click at [47, 125] on div "public class Main { public static void main ( String [ ] args ) { double System…" at bounding box center [173, 155] width 293 height 142
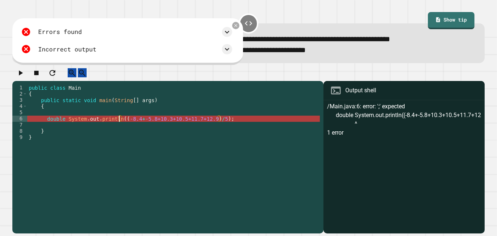
click at [119, 125] on div "public class Main { public static void main ( String [ ] args ) { double System…" at bounding box center [173, 155] width 293 height 142
paste textarea "******"
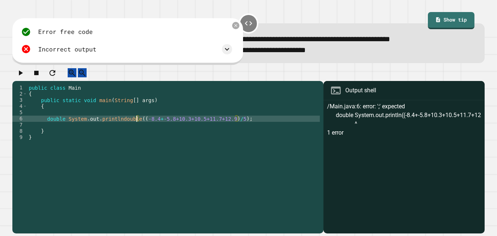
click at [119, 126] on div "public class Main { public static void main ( String [ ] args ) { double System…" at bounding box center [173, 155] width 293 height 142
click at [244, 125] on div "public class Main { public static void main ( String [ ] args ) { double System…" at bounding box center [173, 155] width 293 height 142
click at [58, 126] on div "public class Main { public static void main ( String [ ] args ) { double System…" at bounding box center [173, 155] width 293 height 142
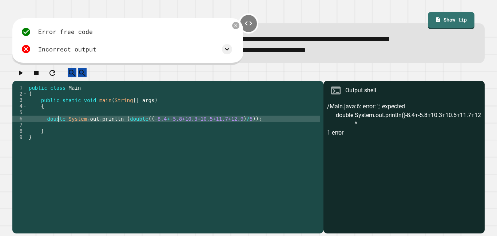
click at [58, 126] on div "public class Main { public static void main ( String [ ] args ) { double System…" at bounding box center [173, 155] width 293 height 142
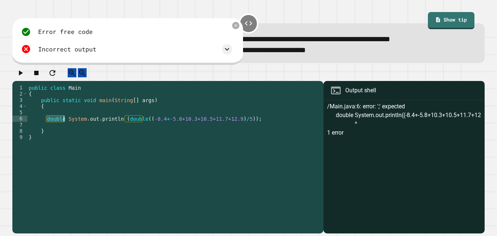
scroll to position [0, 25]
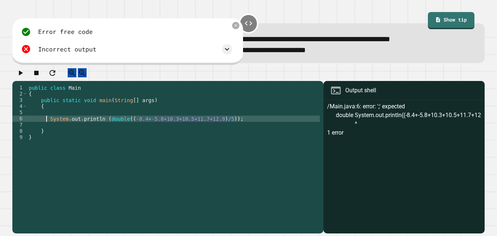
click at [20, 72] on icon "button" at bounding box center [20, 72] width 9 height 9
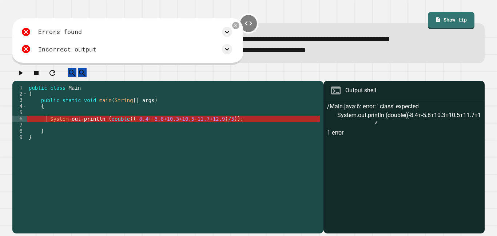
click at [102, 125] on div "public class Main { public static void main ( String [ ] args ) { System . out …" at bounding box center [173, 155] width 293 height 142
click at [21, 77] on icon "button" at bounding box center [20, 72] width 9 height 9
drag, startPoint x: 128, startPoint y: 126, endPoint x: 104, endPoint y: 125, distance: 23.7
click at [104, 125] on div "public class Main { public static void main ( String [ ] args ) { System . out …" at bounding box center [173, 155] width 293 height 142
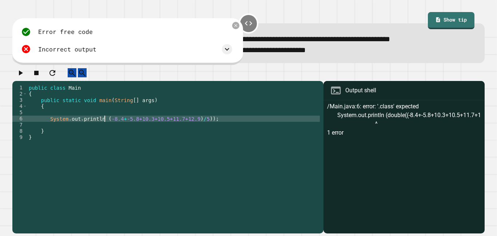
type textarea "**********"
click at [25, 77] on button "button" at bounding box center [20, 72] width 9 height 9
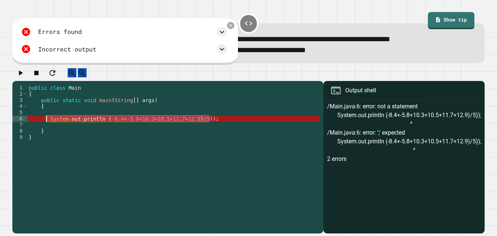
drag, startPoint x: 210, startPoint y: 126, endPoint x: 47, endPoint y: 125, distance: 163.1
click at [47, 125] on div "public class Main { public static void main ( String [ ] args ) { System . out …" at bounding box center [173, 155] width 293 height 142
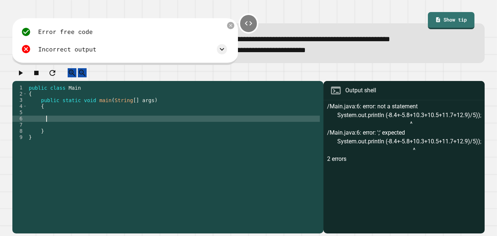
scroll to position [0, 2]
click at [228, 26] on div at bounding box center [230, 25] width 9 height 9
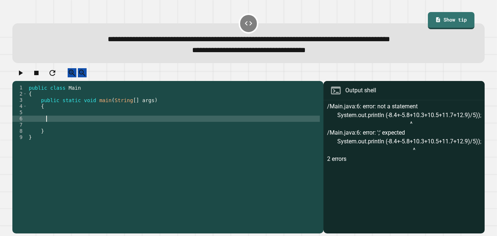
click at [63, 125] on div "public class Main { public static void main ( String [ ] args ) { } }" at bounding box center [173, 155] width 293 height 142
type textarea "**********"
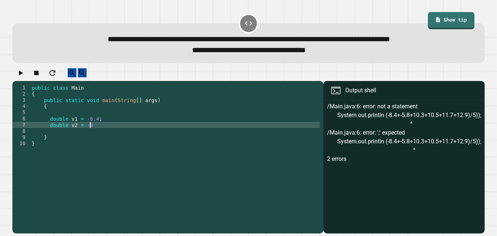
scroll to position [0, 7]
type textarea "**********"
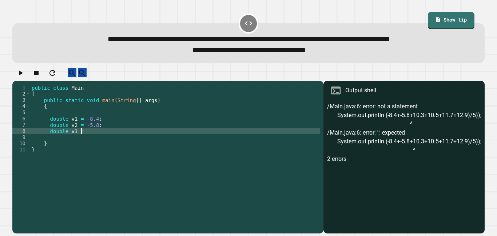
scroll to position [0, 6]
type textarea "**********"
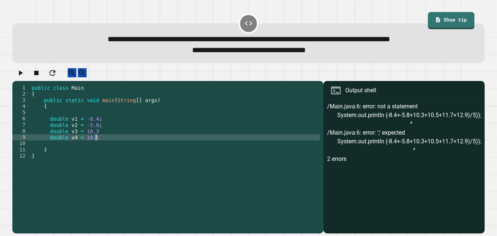
scroll to position [0, 8]
click at [118, 134] on div "public class Main { public static void main ( String [ ] args ) { double v1 = -…" at bounding box center [175, 155] width 290 height 142
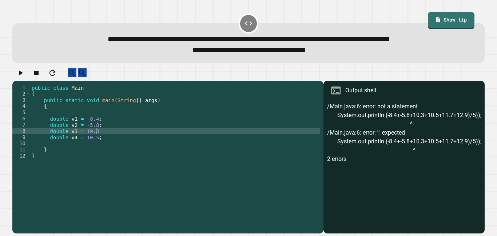
click at [120, 139] on div "public class Main { public static void main ( String [ ] args ) { double v1 = -…" at bounding box center [175, 155] width 290 height 142
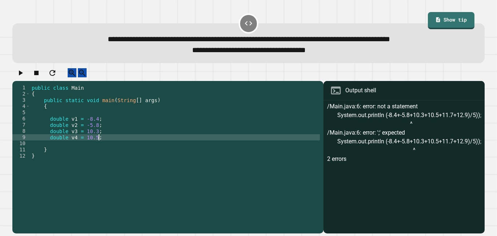
click at [124, 143] on div "public class Main { public static void main ( String [ ] args ) { double v1 = -…" at bounding box center [175, 155] width 290 height 142
type textarea "**********"
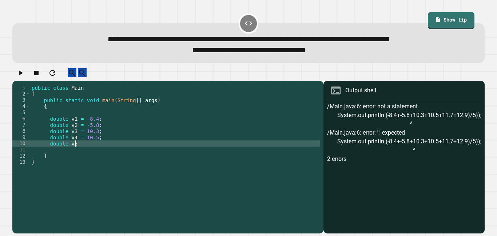
scroll to position [0, 5]
type textarea "**********"
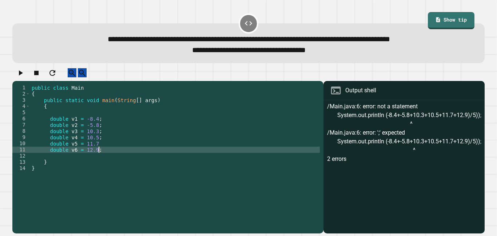
scroll to position [0, 8]
click at [195, 142] on div "public class Main { public static void main ( String [ ] args ) { double v1 = -…" at bounding box center [175, 155] width 290 height 142
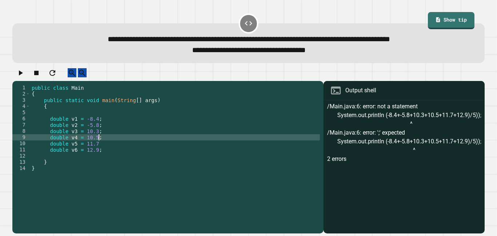
click at [196, 145] on div "public class Main { public static void main ( String [ ] args ) { double v1 = -…" at bounding box center [175, 155] width 290 height 142
click at [198, 151] on div "public class Main { public static void main ( String [ ] args ) { double v1 = -…" at bounding box center [175, 155] width 290 height 142
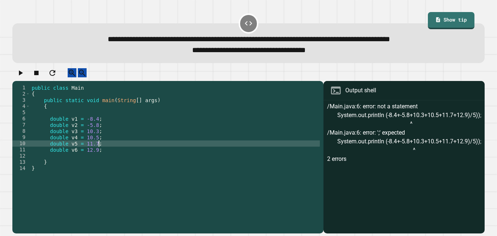
click at [201, 160] on div "public class Main { public static void main ( String [ ] args ) { double v1 = -…" at bounding box center [175, 155] width 290 height 142
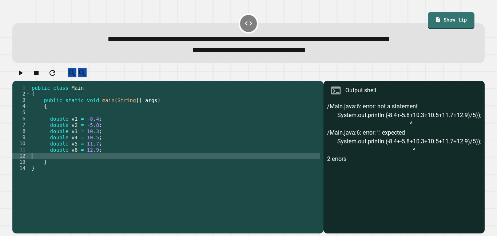
click at [200, 154] on div "public class Main { public static void main ( String [ ] args ) { double v1 = -…" at bounding box center [175, 155] width 290 height 142
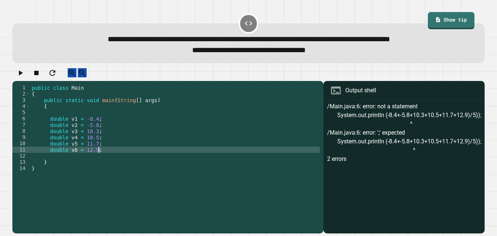
type textarea "**********"
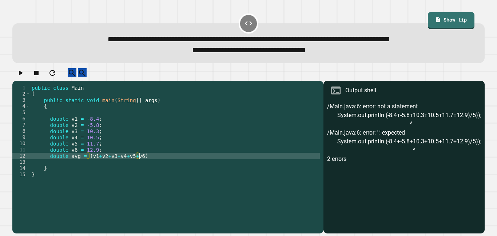
scroll to position [0, 13]
click at [90, 161] on div "public class Main { public static void main ( String [ ] args ) { double v1 = -…" at bounding box center [175, 155] width 290 height 142
click at [142, 162] on div "public class Main { public static void main ( String [ ] args ) { double v1 = -…" at bounding box center [175, 155] width 290 height 142
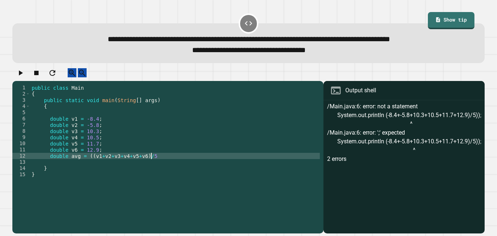
click at [91, 163] on div "public class Main { public static void main ( String [ ] args ) { double v1 = -…" at bounding box center [175, 155] width 290 height 142
click at [167, 162] on div "public class Main { public static void main ( String [ ] args ) { double v1 = -…" at bounding box center [175, 155] width 290 height 142
type textarea "**********"
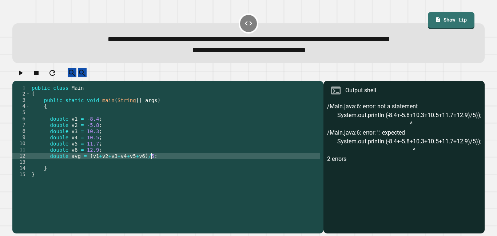
click at [25, 77] on button "button" at bounding box center [20, 72] width 9 height 9
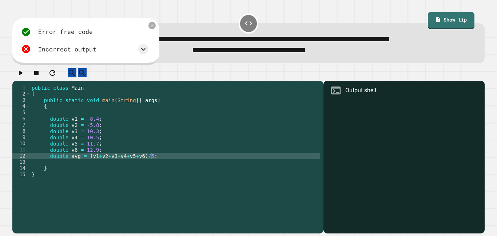
click at [199, 161] on div "public class Main { public static void main ( String [ ] args ) { double v1 = -…" at bounding box center [175, 155] width 290 height 142
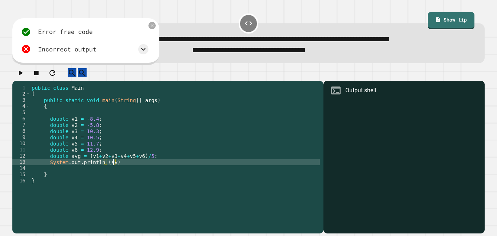
scroll to position [0, 11]
click at [203, 170] on div "public class Main { public static void main ( String [ ] args ) { double v1 = -…" at bounding box center [175, 155] width 290 height 142
click at [25, 77] on icon "button" at bounding box center [20, 72] width 9 height 9
click at [149, 25] on div at bounding box center [152, 25] width 7 height 7
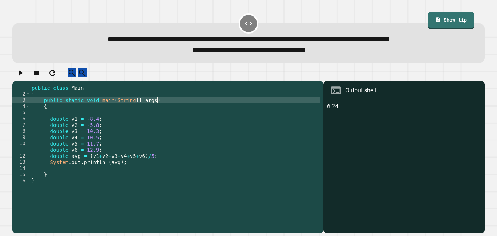
click at [169, 108] on div "public class Main { public static void main ( String [ ] args ) { double v1 = -…" at bounding box center [175, 155] width 290 height 142
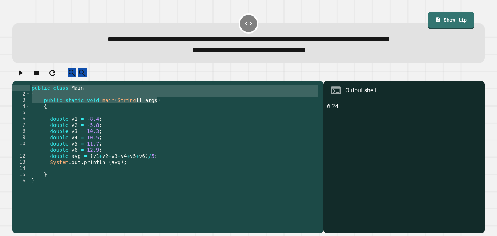
drag, startPoint x: 169, startPoint y: 108, endPoint x: 23, endPoint y: 94, distance: 146.6
click at [23, 94] on div "**********" at bounding box center [166, 149] width 308 height 130
click at [55, 112] on div "public class Main { public static void main ( String [ ] args ) { double v1 = -…" at bounding box center [175, 155] width 290 height 142
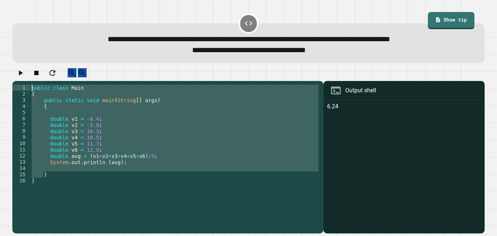
drag, startPoint x: 55, startPoint y: 112, endPoint x: 31, endPoint y: 94, distance: 30.1
click at [31, 94] on div "public class Main { public static void main ( String [ ] args ) { double v1 = -…" at bounding box center [175, 155] width 290 height 142
click at [31, 94] on div "public class Main { public static void main ( String [ ] args ) { double v1 = -…" at bounding box center [175, 149] width 290 height 130
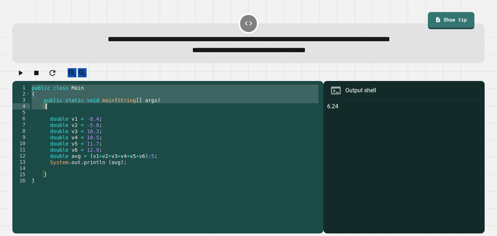
drag, startPoint x: 32, startPoint y: 95, endPoint x: 57, endPoint y: 114, distance: 31.9
click at [57, 114] on div "public class Main { public static void main ( String [ ] args ) { double v1 = -…" at bounding box center [175, 155] width 290 height 142
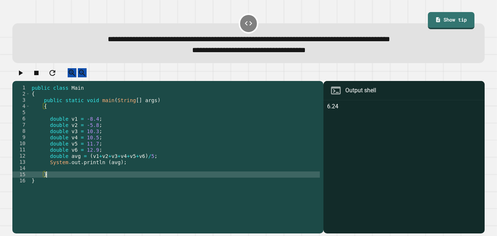
click at [123, 179] on div "public class Main { public static void main ( String [ ] args ) { double v1 = -…" at bounding box center [175, 155] width 290 height 142
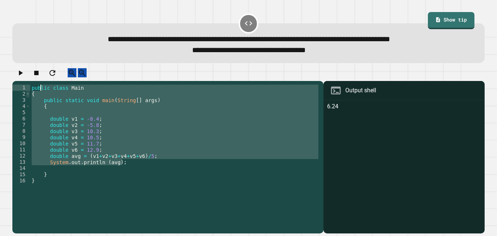
drag, startPoint x: 144, startPoint y: 168, endPoint x: 29, endPoint y: 98, distance: 134.7
click at [29, 98] on div "**********" at bounding box center [166, 149] width 308 height 130
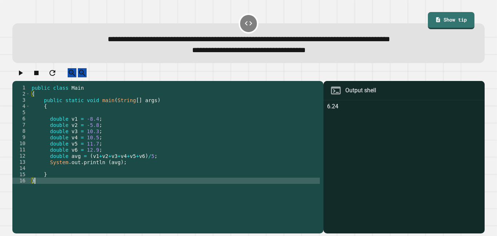
click at [57, 189] on div "public class Main { public static void main ( String [ ] args ) { double v1 = -…" at bounding box center [175, 155] width 290 height 142
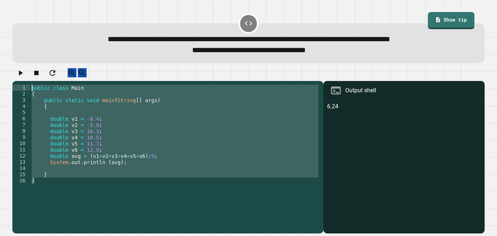
drag, startPoint x: 57, startPoint y: 189, endPoint x: 23, endPoint y: 91, distance: 103.4
click at [23, 91] on div "**********" at bounding box center [166, 149] width 308 height 130
click at [86, 184] on div "public class Main { public static void main ( String [ ] args ) { double v1 = -…" at bounding box center [175, 149] width 290 height 130
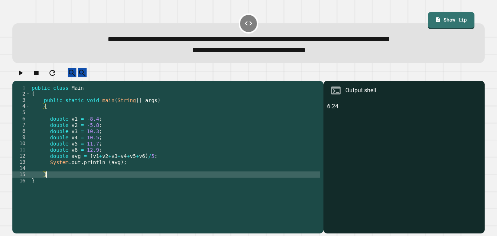
click at [87, 186] on div "public class Main { public static void main ( String [ ] args ) { double v1 = -…" at bounding box center [175, 155] width 290 height 142
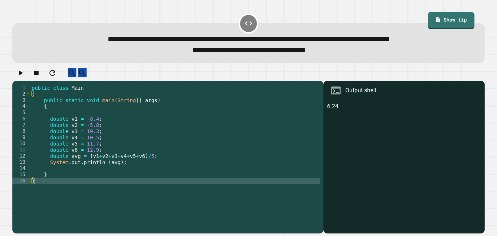
type textarea "*"
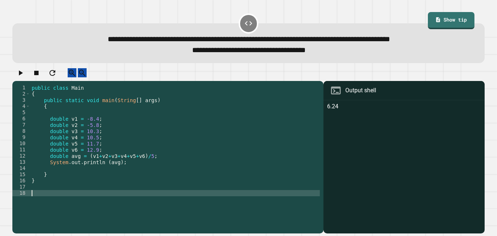
paste textarea "*"
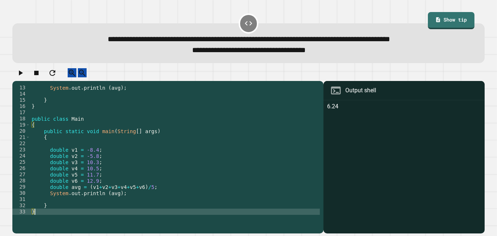
scroll to position [62, 0]
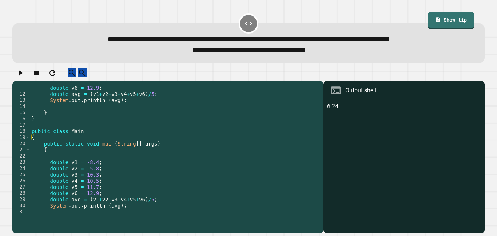
click at [59, 169] on div "double v6 = 12.9 ; double avg = ( v1 + v2 + v3 + v4 + v5 + v6 ) / 5 ; System . …" at bounding box center [175, 155] width 290 height 142
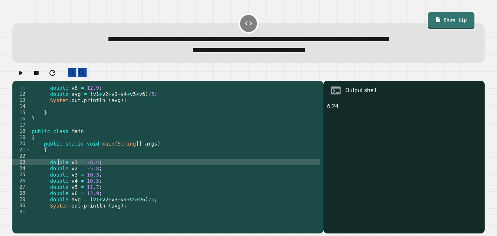
click at [59, 169] on div "double v6 = 12.9 ; double avg = ( v1 + v2 + v3 + v4 + v5 + v6 ) / 5 ; System . …" at bounding box center [175, 155] width 290 height 142
click at [59, 175] on div "double v6 = 12.9 ; double avg = ( v1 + v2 + v3 + v4 + v5 + v6 ) / 5 ; System . …" at bounding box center [175, 155] width 290 height 142
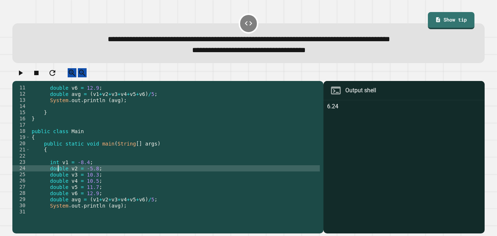
click at [59, 175] on div "double v6 = 12.9 ; double avg = ( v1 + v2 + v3 + v4 + v5 + v6 ) / 5 ; System . …" at bounding box center [175, 155] width 290 height 142
click at [60, 182] on div "double v6 = 12.9 ; double avg = ( v1 + v2 + v3 + v4 + v5 + v6 ) / 5 ; System . …" at bounding box center [175, 155] width 290 height 142
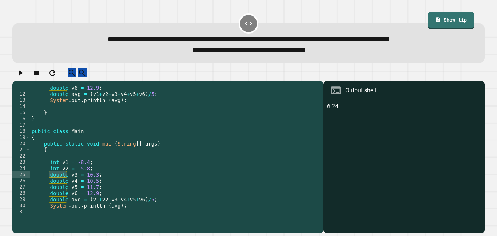
click at [60, 182] on div "double v6 = 12.9 ; double avg = ( v1 + v2 + v3 + v4 + v5 + v6 ) / 5 ; System . …" at bounding box center [175, 155] width 290 height 142
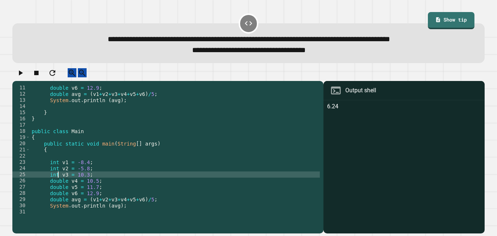
click at [58, 186] on div "double v6 = 12.9 ; double avg = ( v1 + v2 + v3 + v4 + v5 + v6 ) / 5 ; System . …" at bounding box center [175, 155] width 290 height 142
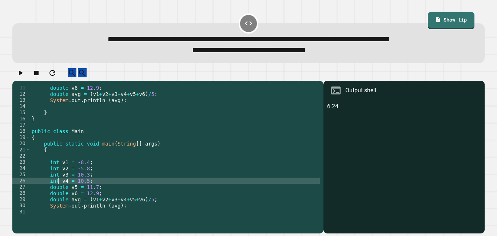
click at [56, 194] on div "double v6 = 12.9 ; double avg = ( v1 + v2 + v3 + v4 + v5 + v6 ) / 5 ; System . …" at bounding box center [175, 155] width 290 height 142
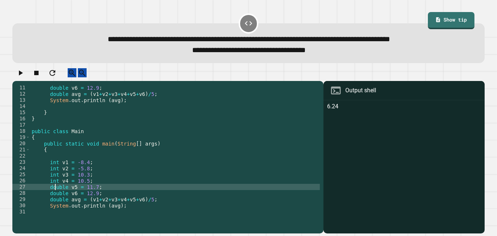
click at [56, 194] on div "double v6 = 12.9 ; double avg = ( v1 + v2 + v3 + v4 + v5 + v6 ) / 5 ; System . …" at bounding box center [175, 155] width 290 height 142
click at [59, 201] on div "double v6 = 12.9 ; double avg = ( v1 + v2 + v3 + v4 + v5 + v6 ) / 5 ; System . …" at bounding box center [175, 155] width 290 height 142
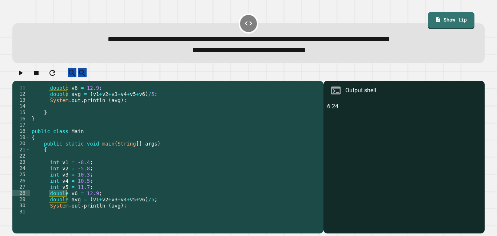
click at [59, 201] on div "double v6 = 12.9 ; double avg = ( v1 + v2 + v3 + v4 + v5 + v6 ) / 5 ; System . …" at bounding box center [175, 155] width 290 height 142
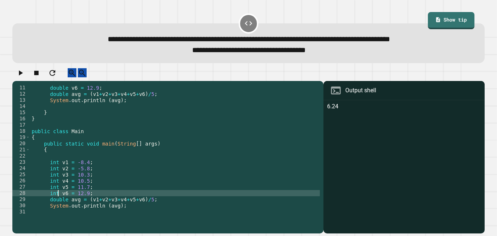
click at [60, 205] on div "double v6 = 12.9 ; double avg = ( v1 + v2 + v3 + v4 + v5 + v6 ) / 5 ; System . …" at bounding box center [175, 155] width 290 height 142
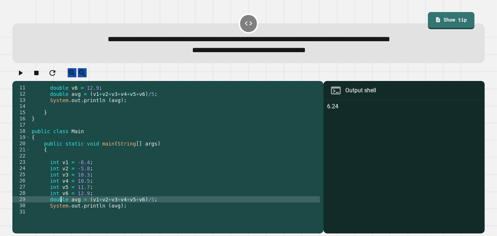
click at [60, 205] on div "double v6 = 12.9 ; double avg = ( v1 + v2 + v3 + v4 + v5 + v6 ) / 5 ; System . …" at bounding box center [175, 155] width 290 height 142
click at [23, 75] on icon "button" at bounding box center [21, 72] width 4 height 5
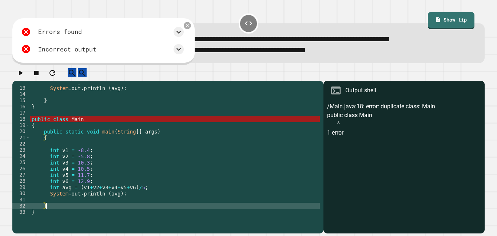
scroll to position [0, 1]
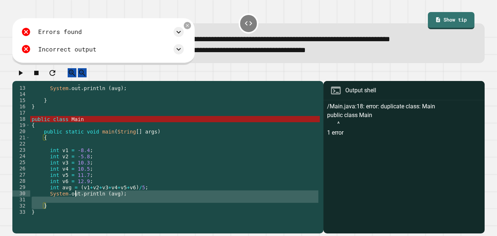
drag, startPoint x: 96, startPoint y: 213, endPoint x: 63, endPoint y: 185, distance: 43.7
click at [63, 185] on div "double avg = ( v1 + v2 + v3 + v4 + v5 + v6 ) / 5 ; System . out . println ( avg…" at bounding box center [175, 150] width 290 height 142
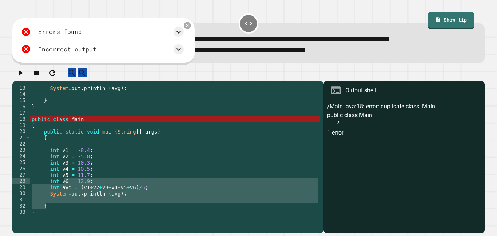
click at [130, 200] on div "double avg = ( v1 + v2 + v3 + v4 + v5 + v6 ) / 5 ; System . out . println ( avg…" at bounding box center [175, 149] width 290 height 130
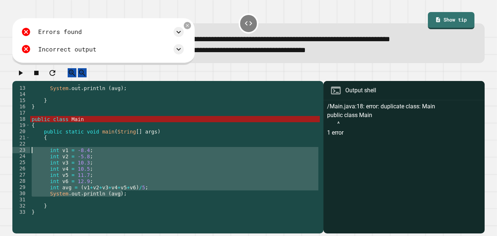
drag, startPoint x: 130, startPoint y: 199, endPoint x: 47, endPoint y: 157, distance: 93.5
click at [47, 157] on div "double avg = ( v1 + v2 + v3 + v4 + v5 + v6 ) / 5 ; System . out . println ( avg…" at bounding box center [175, 150] width 290 height 142
click at [69, 211] on div "double avg = ( v1 + v2 + v3 + v4 + v5 + v6 ) / 5 ; System . out . println ( avg…" at bounding box center [175, 150] width 290 height 142
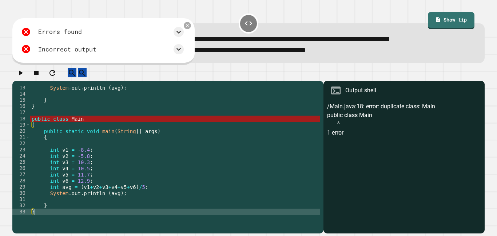
scroll to position [74, 0]
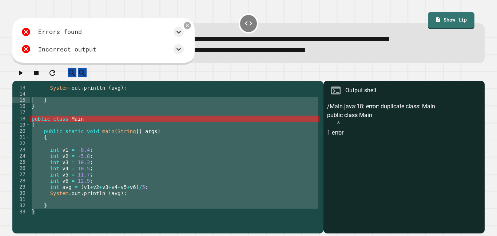
drag, startPoint x: 66, startPoint y: 217, endPoint x: 17, endPoint y: 107, distance: 119.8
click at [17, 107] on div "**********" at bounding box center [166, 149] width 308 height 130
type textarea "* *"
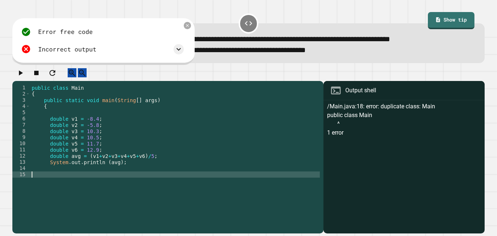
scroll to position [0, 0]
click at [138, 168] on div "public class Main { public static void main ( String [ ] args ) { double v1 = -…" at bounding box center [175, 155] width 290 height 142
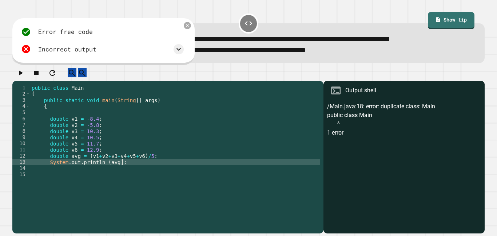
type textarea "* *"
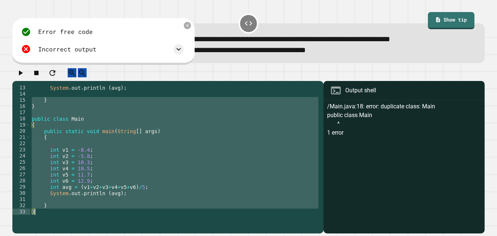
click at [37, 111] on div "System . out . println ( avg ) ; } } public class Main { public static void mai…" at bounding box center [175, 149] width 290 height 130
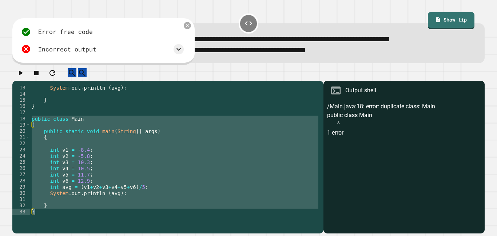
drag, startPoint x: 32, startPoint y: 123, endPoint x: 92, endPoint y: 216, distance: 111.1
click at [92, 216] on div "System . out . println ( avg ) ; } } public class Main { public static void mai…" at bounding box center [175, 155] width 290 height 142
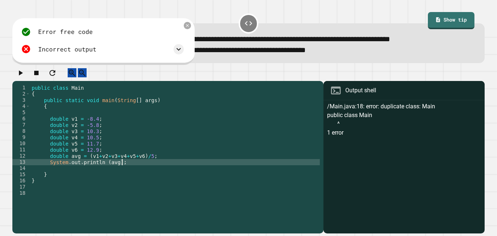
click at [170, 167] on div "public class Main { public static void main ( String [ ] args ) { double v1 = -…" at bounding box center [175, 155] width 290 height 142
type textarea "**********"
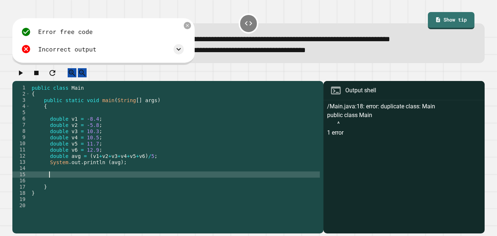
paste textarea "**********"
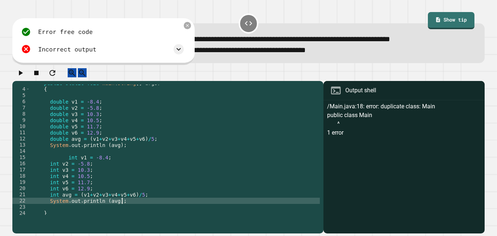
scroll to position [23, 0]
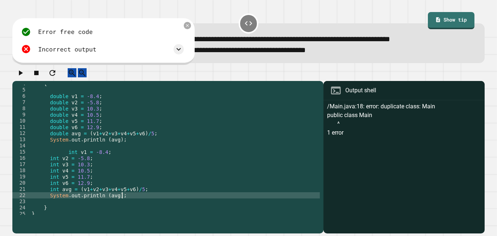
click at [64, 166] on div "{ double v1 = -8.4 ; double v2 = -5.8 ; double v3 = 10.3 ; double v4 = 10.5 ; d…" at bounding box center [175, 151] width 290 height 142
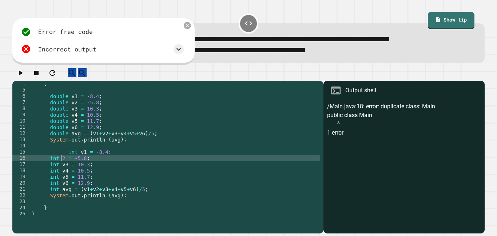
scroll to position [0, 4]
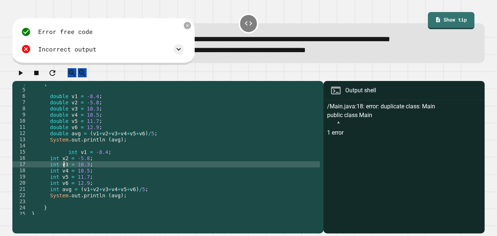
click at [64, 171] on div "{ double v1 = -8.4 ; double v2 = -5.8 ; double v3 = 10.3 ; double v4 = 10.5 ; d…" at bounding box center [175, 151] width 290 height 142
click at [64, 176] on div "{ double v1 = -8.4 ; double v2 = -5.8 ; double v3 = 10.3 ; double v4 = 10.5 ; d…" at bounding box center [175, 151] width 290 height 142
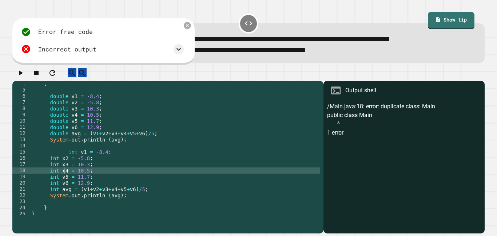
click at [64, 182] on div "{ double v1 = -8.4 ; double v2 = -5.8 ; double v3 = 10.3 ; double v4 = 10.5 ; d…" at bounding box center [175, 151] width 290 height 142
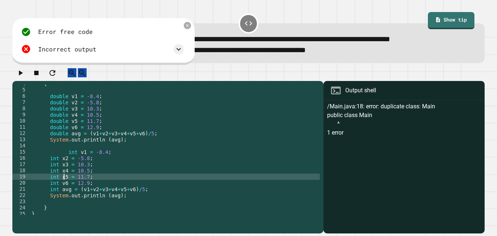
click at [64, 188] on div "{ double v1 = -8.4 ; double v2 = -5.8 ; double v3 = 10.3 ; double v4 = 10.5 ; d…" at bounding box center [175, 151] width 290 height 142
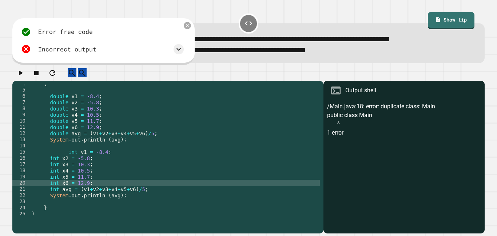
click at [68, 195] on div "{ double v1 = -8.4 ; double v2 = -5.8 ; double v3 = 10.3 ; double v4 = 10.5 ; d…" at bounding box center [175, 151] width 290 height 142
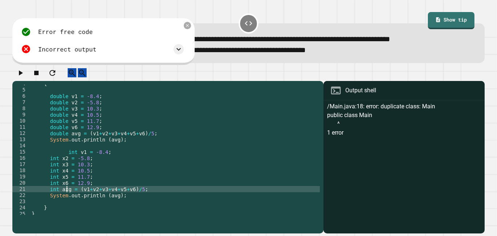
scroll to position [0, 5]
click at [113, 202] on div "{ double v1 = -8.4 ; double v2 = -5.8 ; double v3 = 10.3 ; double v4 = 10.5 ; d…" at bounding box center [175, 151] width 290 height 142
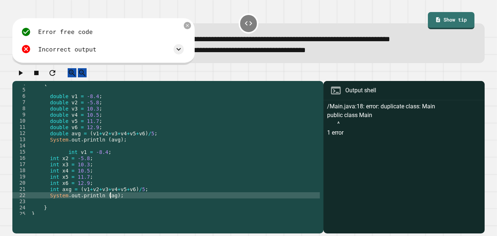
scroll to position [0, 11]
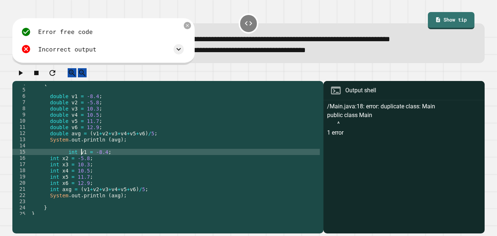
click at [81, 160] on div "{ double v1 = -8.4 ; double v2 = -5.8 ; double v3 = 10.3 ; double v4 = 10.5 ; d…" at bounding box center [175, 151] width 290 height 142
click at [25, 71] on button "button" at bounding box center [20, 72] width 9 height 9
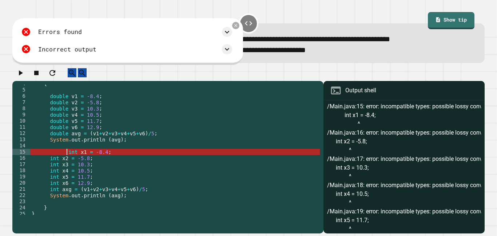
click at [67, 157] on div "{ double v1 = -8.4 ; double v2 = -5.8 ; double v3 = 10.3 ; double v4 = 10.5 ; d…" at bounding box center [175, 151] width 290 height 142
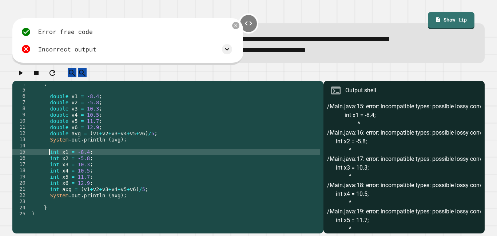
scroll to position [0, 3]
click at [88, 159] on div "{ double v1 = -8.4 ; double v2 = -5.8 ; double v3 = 10.3 ; double v4 = 10.5 ; d…" at bounding box center [175, 151] width 290 height 142
click at [94, 160] on div "{ double v1 = -8.4 ; double v2 = -5.8 ; double v3 = 10.3 ; double v4 = 10.5 ; d…" at bounding box center [175, 151] width 290 height 142
click at [88, 165] on div "{ double v1 = -8.4 ; double v2 = -5.8 ; double v3 = 10.3 ; double v4 = 10.5 ; d…" at bounding box center [175, 151] width 290 height 142
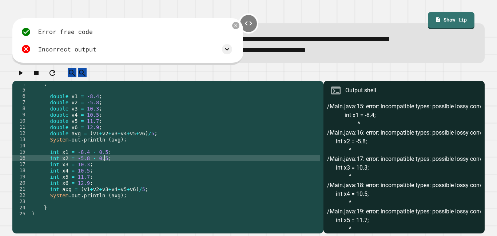
click at [87, 172] on div "{ double v1 = -8.4 ; double v2 = -5.8 ; double v3 = 10.3 ; double v4 = 10.5 ; d…" at bounding box center [175, 151] width 290 height 142
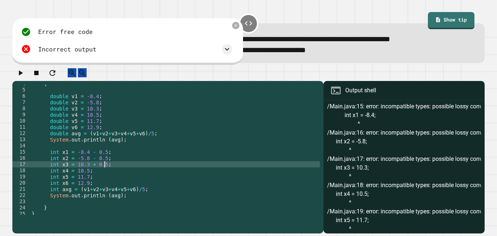
click at [87, 178] on div "{ double v1 = -8.4 ; double v2 = -5.8 ; double v3 = 10.3 ; double v4 = 10.5 ; d…" at bounding box center [175, 151] width 290 height 142
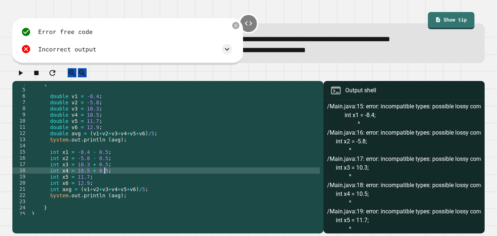
click at [87, 184] on div "{ double v1 = -8.4 ; double v2 = -5.8 ; double v3 = 10.3 ; double v4 = 10.5 ; d…" at bounding box center [175, 151] width 290 height 142
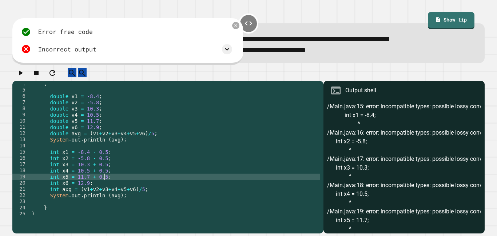
click at [87, 190] on div "{ double v1 = -8.4 ; double v2 = -5.8 ; double v3 = 10.3 ; double v4 = 10.5 ; d…" at bounding box center [175, 151] width 290 height 142
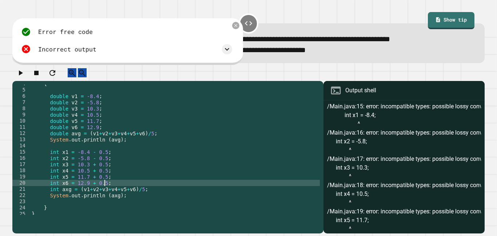
click at [25, 77] on button "button" at bounding box center [20, 72] width 9 height 9
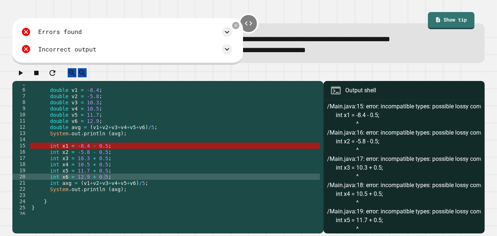
scroll to position [29, 0]
click at [238, 26] on icon at bounding box center [236, 26] width 6 height 6
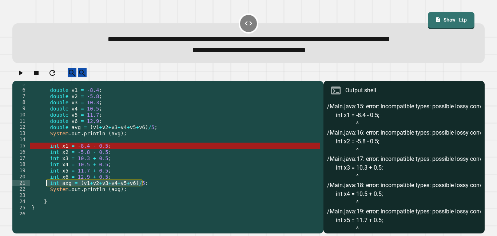
drag, startPoint x: 142, startPoint y: 191, endPoint x: 47, endPoint y: 189, distance: 95.4
click at [47, 189] on div "double v1 = -8.4 ; double v2 = -5.8 ; double v3 = 10.3 ; double v4 = 10.5 ; dou…" at bounding box center [175, 151] width 290 height 142
type textarea "**********"
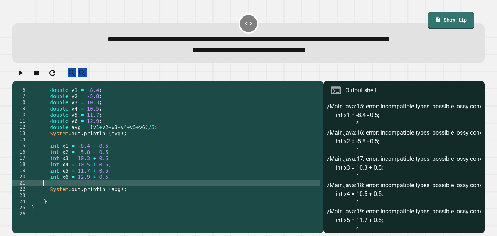
scroll to position [0, 0]
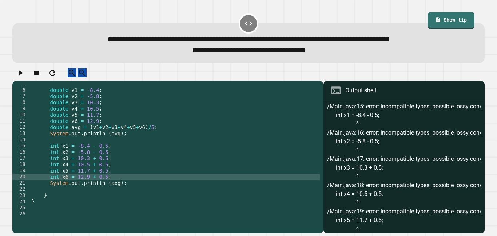
click at [66, 185] on div "double v1 = -8.4 ; double v2 = -5.8 ; double v3 = 10.3 ; double v4 = 10.5 ; dou…" at bounding box center [175, 151] width 290 height 142
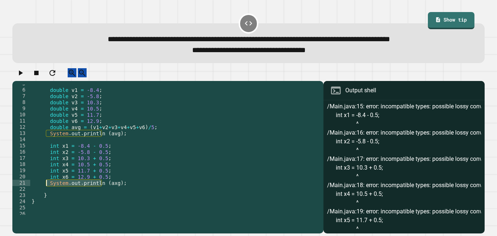
drag, startPoint x: 102, startPoint y: 192, endPoint x: 47, endPoint y: 191, distance: 55.0
click at [47, 191] on div "double v1 = -8.4 ; double v2 = -5.8 ; double v3 = 10.3 ; double v4 = 10.5 ; dou…" at bounding box center [175, 151] width 290 height 142
drag, startPoint x: 67, startPoint y: 151, endPoint x: 51, endPoint y: 152, distance: 15.7
click at [51, 152] on div "double v1 = -8.4 ; double v2 = -5.8 ; double v3 = 10.3 ; double v4 = 10.5 ; dou…" at bounding box center [175, 151] width 290 height 142
paste textarea "**********"
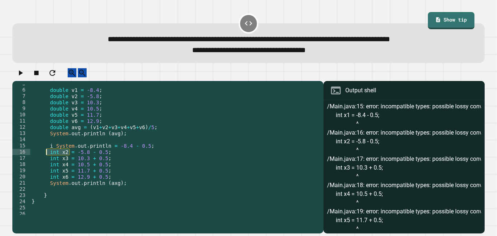
drag, startPoint x: 68, startPoint y: 159, endPoint x: 47, endPoint y: 159, distance: 21.1
click at [47, 159] on div "double v1 = -8.4 ; double v2 = -5.8 ; double v3 = 10.3 ; double v4 = 10.5 ; dou…" at bounding box center [175, 151] width 290 height 142
paste textarea "**********"
drag, startPoint x: 68, startPoint y: 165, endPoint x: 49, endPoint y: 165, distance: 18.9
click at [49, 165] on div "double v1 = -8.4 ; double v2 = -5.8 ; double v3 = 10.3 ; double v4 = 10.5 ; dou…" at bounding box center [175, 151] width 290 height 142
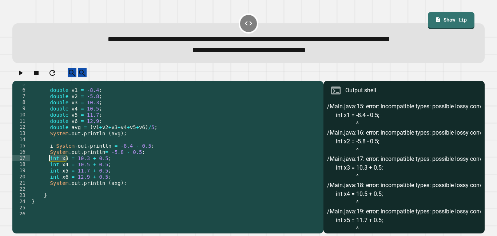
paste textarea "**********"
drag, startPoint x: 67, startPoint y: 171, endPoint x: 46, endPoint y: 170, distance: 21.1
click at [46, 170] on div "double v1 = -8.4 ; double v2 = -5.8 ; double v3 = 10.3 ; double v4 = 10.5 ; dou…" at bounding box center [175, 151] width 290 height 142
paste textarea "**********"
drag, startPoint x: 67, startPoint y: 176, endPoint x: 48, endPoint y: 177, distance: 18.2
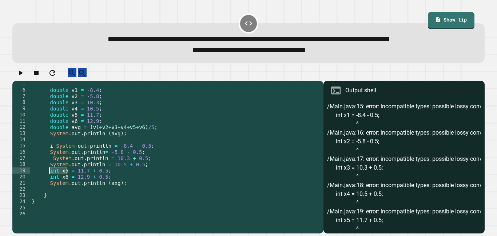
click at [48, 177] on div "double v1 = -8.4 ; double v2 = -5.8 ; double v3 = 10.3 ; double v4 = 10.5 ; dou…" at bounding box center [175, 151] width 290 height 142
paste textarea "**********"
drag, startPoint x: 68, startPoint y: 182, endPoint x: 49, endPoint y: 181, distance: 19.7
click at [49, 181] on div "double v1 = -8.4 ; double v2 = -5.8 ; double v3 = 10.3 ; double v4 = 10.5 ; dou…" at bounding box center [175, 151] width 290 height 142
paste textarea "**********"
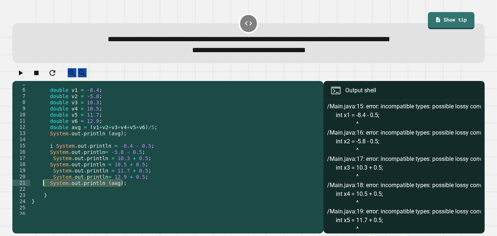
drag, startPoint x: 123, startPoint y: 189, endPoint x: 42, endPoint y: 188, distance: 80.5
click at [42, 188] on div "double v1 = -8.4 ; double v2 = -5.8 ; double v3 = 10.3 ; double v4 = 10.5 ; dou…" at bounding box center [175, 151] width 290 height 142
type textarea "**********"
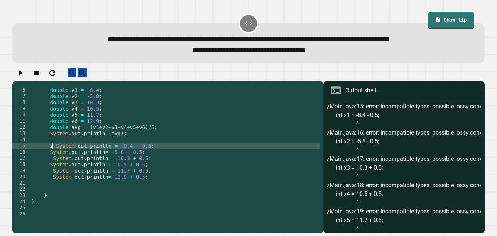
click at [52, 151] on div "double v1 = -8.4 ; double v2 = -5.8 ; double v3 = 10.3 ; double v4 = 10.5 ; dou…" at bounding box center [175, 151] width 290 height 142
click at [25, 75] on icon "button" at bounding box center [20, 72] width 9 height 9
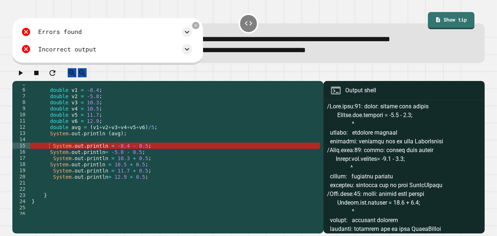
click at [113, 151] on div "double v1 = -8.4 ; double v2 = -5.8 ; double v3 = 10.3 ; double v4 = 10.5 ; dou…" at bounding box center [175, 151] width 290 height 142
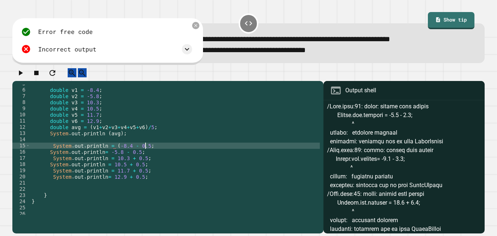
click at [145, 151] on div "double v1 = -8.4 ; double v2 = -5.8 ; double v3 = 10.3 ; double v4 = 10.5 ; dou…" at bounding box center [175, 151] width 290 height 142
click at [107, 159] on div "double v1 = -8.4 ; double v2 = -5.8 ; double v3 = 10.3 ; double v4 = 10.5 ; dou…" at bounding box center [175, 151] width 290 height 142
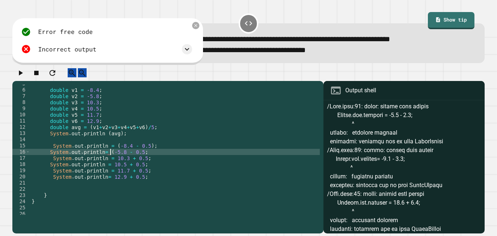
scroll to position [0, 10]
click at [140, 160] on div "double v1 = -8.4 ; double v2 = -5.8 ; double v3 = 10.3 ; double v4 = 10.5 ; dou…" at bounding box center [175, 151] width 290 height 142
click at [104, 160] on div "double v1 = -8.4 ; double v2 = -5.8 ; double v3 = 10.3 ; double v4 = 10.5 ; dou…" at bounding box center [175, 151] width 290 height 142
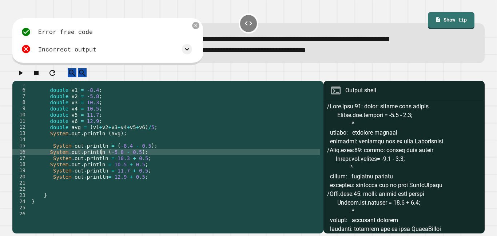
click at [109, 154] on div "double v1 = -8.4 ; double v2 = -5.8 ; double v3 = 10.3 ; double v4 = 10.5 ; dou…" at bounding box center [175, 151] width 290 height 142
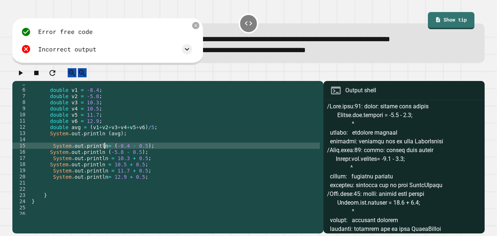
scroll to position [0, 10]
click at [111, 155] on div "double v1 = -8.4 ; double v2 = -5.8 ; double v3 = 10.3 ; double v4 = 10.5 ; dou…" at bounding box center [175, 151] width 290 height 142
click at [111, 165] on div "double v1 = -8.4 ; double v2 = -5.8 ; double v3 = 10.3 ; double v4 = 10.5 ; dou…" at bounding box center [175, 151] width 290 height 142
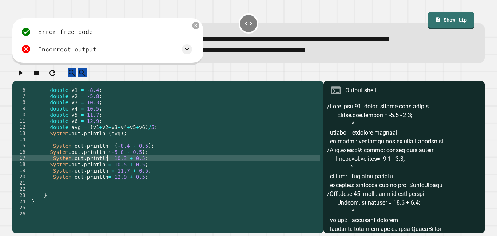
click at [110, 163] on div "double v1 = -8.4 ; double v2 = -5.8 ; double v3 = 10.3 ; double v4 = 10.5 ; dou…" at bounding box center [175, 151] width 290 height 142
click at [142, 165] on div "double v1 = -8.4 ; double v2 = -5.8 ; double v3 = 10.3 ; double v4 = 10.5 ; dou…" at bounding box center [175, 151] width 290 height 142
click at [139, 172] on div "double v1 = -8.4 ; double v2 = -5.8 ; double v3 = 10.3 ; double v4 = 10.5 ; dou…" at bounding box center [175, 151] width 290 height 142
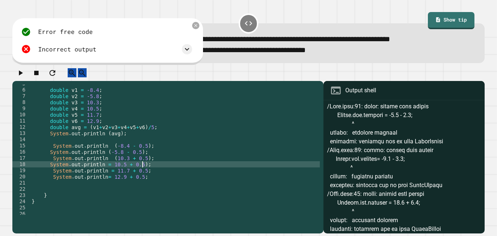
scroll to position [0, 14]
click at [110, 171] on div "double v1 = -8.4 ; double v2 = -5.8 ; double v3 = 10.3 ; double v4 = 10.5 ; dou…" at bounding box center [175, 151] width 290 height 142
click at [107, 171] on div "double v1 = -8.4 ; double v2 = -5.8 ; double v3 = 10.3 ; double v4 = 10.5 ; dou…" at bounding box center [175, 151] width 290 height 142
click at [111, 177] on div "double v1 = -8.4 ; double v2 = -5.8 ; double v3 = 10.3 ; double v4 = 10.5 ; dou…" at bounding box center [175, 151] width 290 height 142
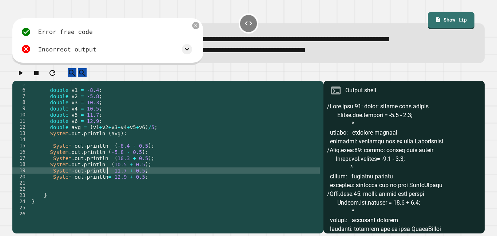
scroll to position [0, 10]
click at [142, 177] on div "double v1 = -8.4 ; double v2 = -5.8 ; double v3 = 10.3 ; double v4 = 10.5 ; dou…" at bounding box center [175, 151] width 290 height 142
click at [113, 175] on div "double v1 = -8.4 ; double v2 = -5.8 ; double v3 = 10.3 ; double v4 = 10.5 ; dou…" at bounding box center [175, 151] width 290 height 142
click at [110, 182] on div "double v1 = -8.4 ; double v2 = -5.8 ; double v3 = 10.3 ; double v4 = 10.5 ; dou…" at bounding box center [175, 151] width 290 height 142
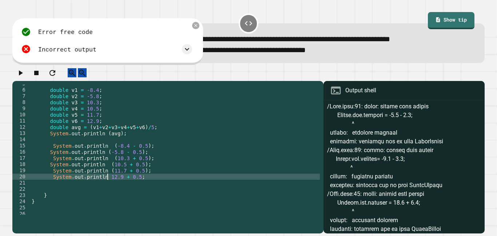
scroll to position [0, 10]
click at [139, 183] on div "double v1 = -8.4 ; double v2 = -5.8 ; double v3 = 10.3 ; double v4 = 10.5 ; dou…" at bounding box center [175, 151] width 290 height 142
type textarea "**********"
click at [25, 76] on icon "button" at bounding box center [20, 72] width 9 height 9
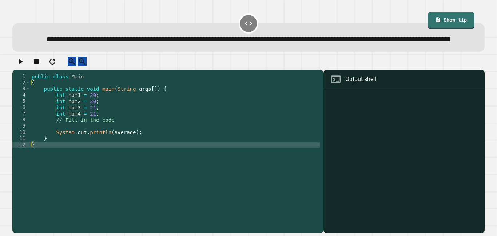
click at [115, 133] on div "public class Main { public static void main ( String args [ ]) { int num1 = 20 …" at bounding box center [175, 144] width 290 height 142
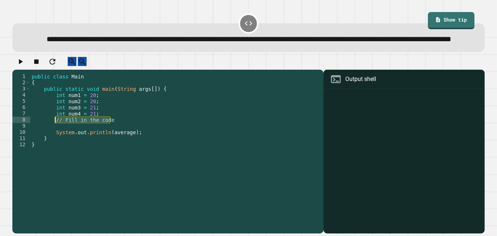
drag, startPoint x: 115, startPoint y: 137, endPoint x: 54, endPoint y: 137, distance: 61.5
click at [54, 137] on div "public class Main { public static void main ( String args [ ]) { int num1 = 20 …" at bounding box center [175, 144] width 290 height 142
type textarea "**********"
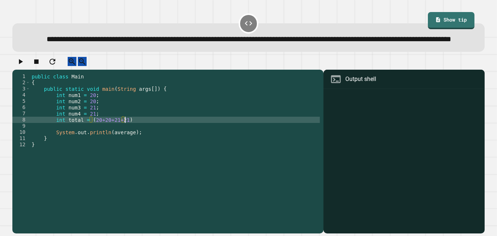
scroll to position [0, 12]
click at [143, 138] on div "public class Main { public static void main ( String args [ ]) { int num1 = 20 …" at bounding box center [175, 144] width 290 height 142
type textarea "**********"
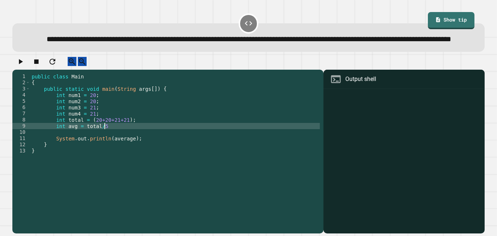
type textarea "**********"
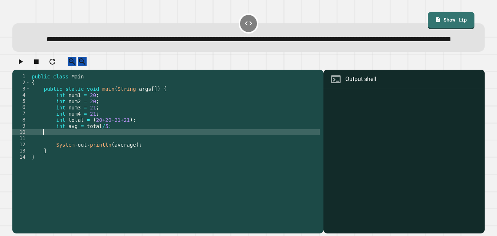
scroll to position [0, 0]
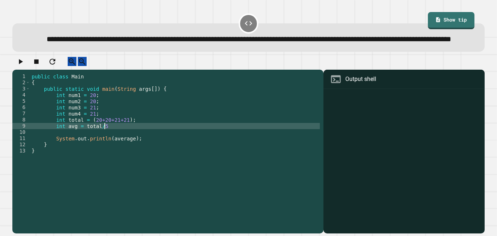
type textarea "**********"
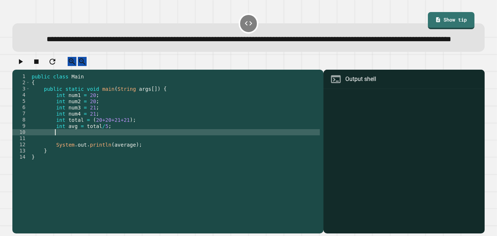
scroll to position [0, 3]
click at [60, 144] on div "public class Main { public static void main ( String args [ ]) { int num1 = 20 …" at bounding box center [175, 144] width 290 height 142
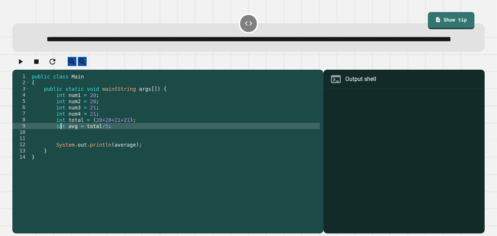
click at [60, 144] on div "public class Main { public static void main ( String args [ ]) { int num1 = 20 …" at bounding box center [175, 144] width 290 height 142
click at [113, 146] on div "public class Main { public static void main ( String args [ ]) { int num1 = 20 …" at bounding box center [175, 144] width 290 height 142
type textarea "**********"
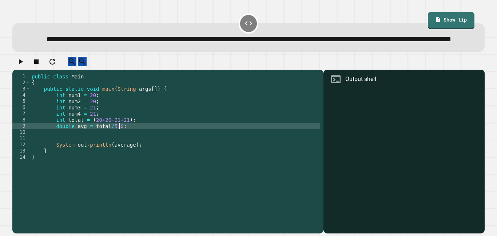
click at [137, 143] on div "public class Main { public static void main ( String args [ ]) { int num1 = 20 …" at bounding box center [175, 144] width 290 height 142
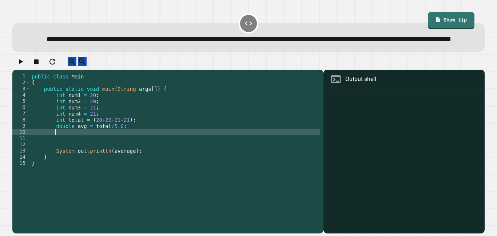
scroll to position [0, 3]
click at [130, 170] on div "public class Main { public static void main ( String args [ ]) { int num1 = 20 …" at bounding box center [175, 144] width 290 height 142
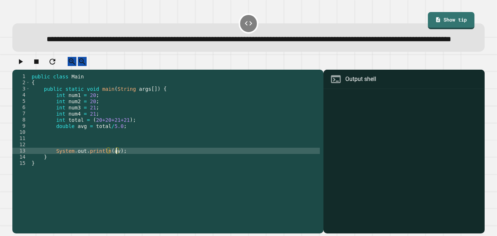
scroll to position [0, 11]
type textarea "**********"
click at [25, 66] on icon "button" at bounding box center [20, 61] width 9 height 9
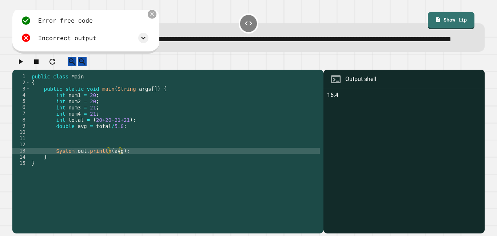
click at [149, 17] on icon at bounding box center [152, 14] width 6 height 6
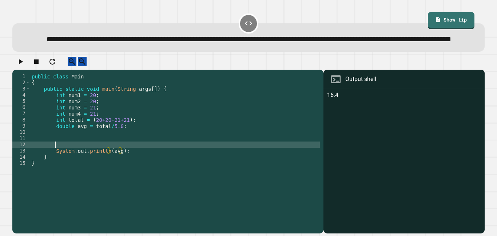
click at [56, 164] on div "public class Main { public static void main ( String args [ ]) { int num1 = 20 …" at bounding box center [175, 144] width 290 height 142
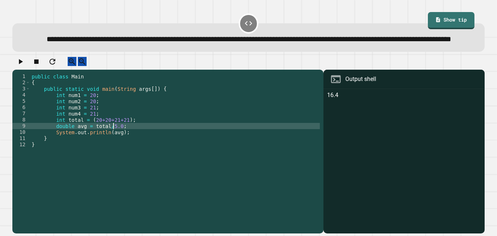
click at [112, 144] on div "public class Main { public static void main ( String args [ ]) { int num1 = 20 …" at bounding box center [175, 144] width 290 height 142
type textarea "**********"
click at [25, 66] on icon "button" at bounding box center [20, 61] width 9 height 9
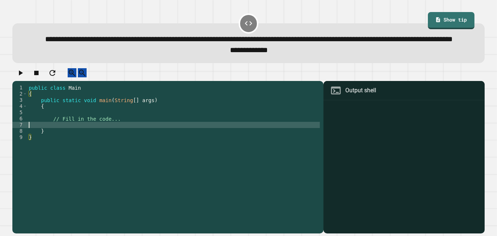
click at [134, 142] on div "public class Main { public static void main ( String [ ] args ) { // Fill in th…" at bounding box center [173, 149] width 293 height 130
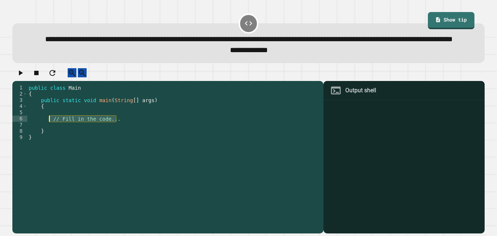
drag, startPoint x: 123, startPoint y: 139, endPoint x: 50, endPoint y: 139, distance: 73.2
click at [50, 139] on div "public class Main { public static void main ( String [ ] args ) { // Fill in th…" at bounding box center [173, 149] width 293 height 130
type textarea "**********"
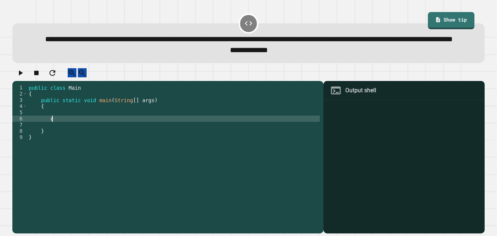
type textarea "*"
type textarea "**********"
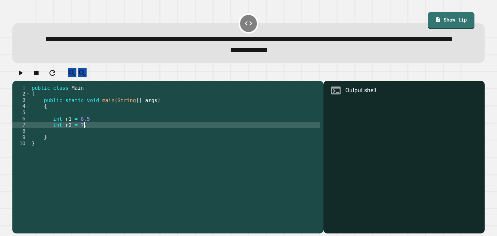
type textarea "**********"
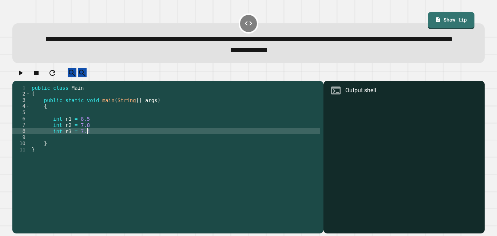
scroll to position [0, 7]
click at [98, 147] on div "public class Main { public static void main ( String [ ] args ) { int r1 = 8.5 …" at bounding box center [175, 149] width 290 height 130
click at [95, 138] on div "public class Main { public static void main ( String [ ] args ) { int r1 = 8.5 …" at bounding box center [175, 149] width 290 height 130
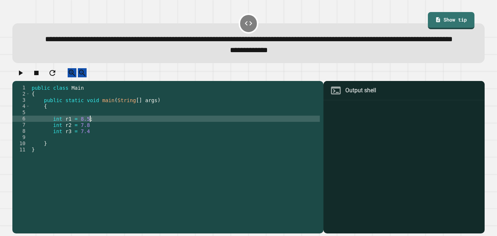
click at [92, 145] on div "public class Main { public static void main ( String [ ] args ) { int r1 = 8.5 …" at bounding box center [175, 149] width 290 height 130
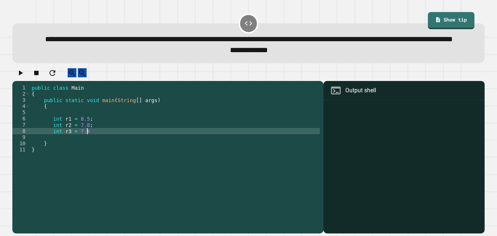
click at [91, 151] on div "public class Main { public static void main ( String [ ] args ) { int r1 = 8.5 …" at bounding box center [175, 149] width 290 height 130
type textarea "**********"
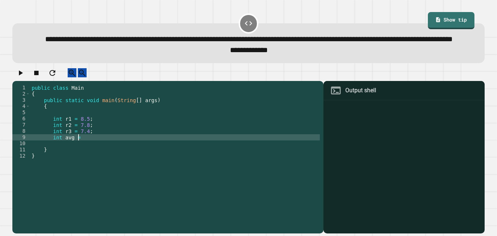
scroll to position [0, 6]
click at [87, 138] on div "public class Main { public static void main ( String [ ] args ) { int r1 = 8.5 …" at bounding box center [175, 149] width 290 height 130
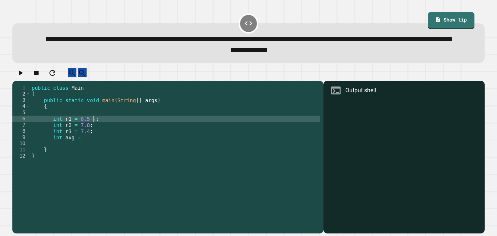
scroll to position [0, 8]
click at [86, 146] on div "public class Main { public static void main ( String [ ] args ) { int r1 = 8.5 …" at bounding box center [175, 149] width 290 height 130
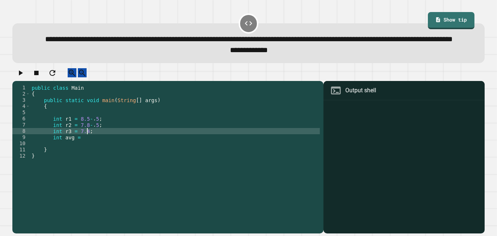
click at [86, 151] on div "public class Main { public static void main ( String [ ] args ) { int r1 = 8.5 …" at bounding box center [175, 149] width 290 height 130
click at [91, 149] on div "public class Main { public static void main ( String [ ] args ) { int r1 = 8.5 …" at bounding box center [175, 149] width 290 height 130
click at [90, 143] on div "public class Main { public static void main ( String [ ] args ) { int r1 = 8.5 …" at bounding box center [175, 149] width 290 height 130
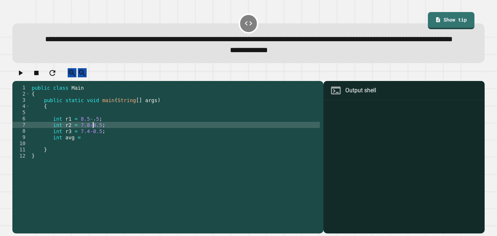
click at [91, 138] on div "public class Main { public static void main ( String [ ] args ) { int r1 = 8.5 …" at bounding box center [175, 149] width 290 height 130
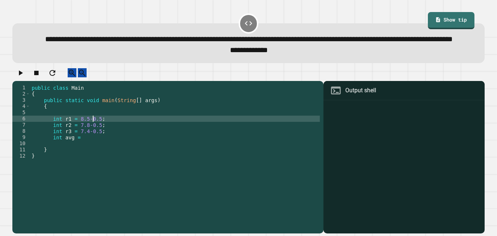
click at [98, 156] on div "public class Main { public static void main ( String [ ] args ) { int r1 = 8.5-…" at bounding box center [175, 149] width 290 height 130
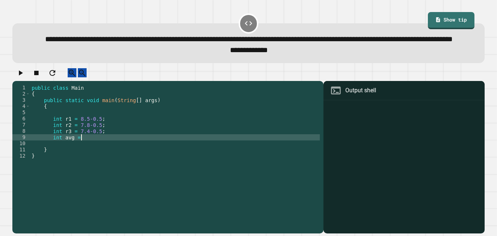
click at [56, 136] on div "public class Main { public static void main ( String [ ] args ) { int r1 = 8.5-…" at bounding box center [175, 149] width 290 height 130
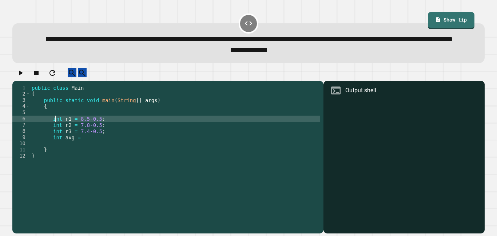
click at [56, 136] on div "public class Main { public static void main ( String [ ] args ) { int r1 = 8.5-…" at bounding box center [175, 149] width 290 height 130
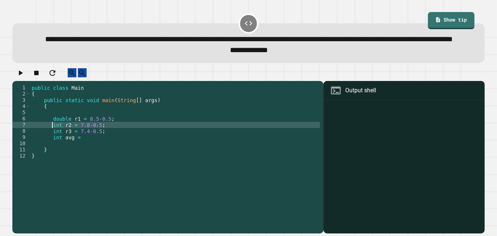
click at [54, 145] on div "public class Main { public static void main ( String [ ] args ) { double r1 = 8…" at bounding box center [175, 149] width 290 height 130
click at [56, 150] on div "public class Main { public static void main ( String [ ] args ) { double r1 = 8…" at bounding box center [175, 149] width 290 height 130
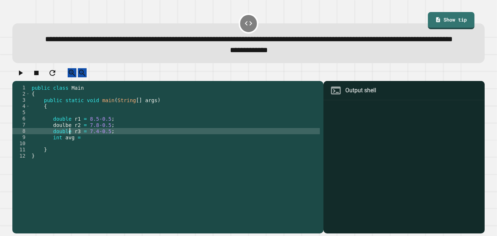
scroll to position [0, 5]
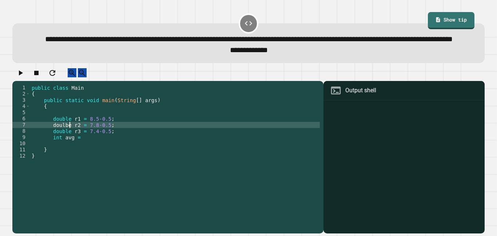
click at [70, 142] on div "public class Main { public static void main ( String [ ] args ) { double r1 = 8…" at bounding box center [175, 149] width 290 height 130
click at [107, 143] on div "public class Main { public static void main ( String [ ] args ) { double r1 = 8…" at bounding box center [175, 149] width 290 height 130
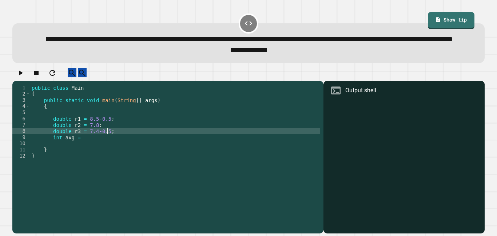
click at [107, 150] on div "public class Main { public static void main ( String [ ] args ) { double r1 = 8…" at bounding box center [175, 149] width 290 height 130
click at [108, 137] on div "public class Main { public static void main ( String [ ] args ) { double r1 = 8…" at bounding box center [175, 149] width 290 height 130
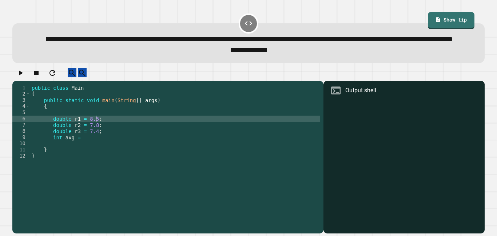
click at [122, 151] on div "public class Main { public static void main ( String [ ] args ) { double r1 = 8…" at bounding box center [175, 149] width 290 height 130
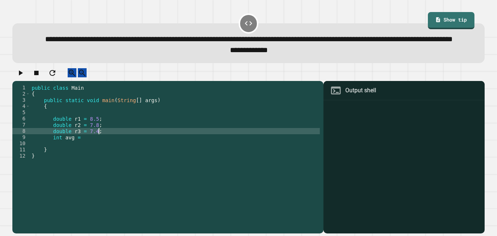
click at [98, 156] on div "public class Main { public static void main ( String [ ] args ) { double r1 = 8…" at bounding box center [175, 149] width 290 height 130
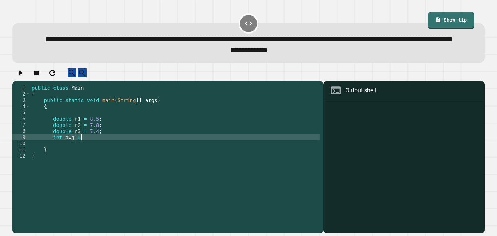
click at [95, 157] on div "public class Main { public static void main ( String [ ] args ) { double r1 = 8…" at bounding box center [175, 149] width 290 height 130
click at [58, 157] on div "public class Main { public static void main ( String [ ] args ) { double r1 = 8…" at bounding box center [175, 149] width 290 height 130
click at [100, 163] on div "public class Main { public static void main ( String [ ] args ) { double r1 = 8…" at bounding box center [175, 149] width 290 height 130
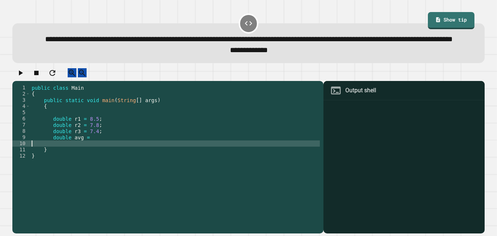
click at [90, 156] on div "public class Main { public static void main ( String [ ] args ) { double r1 = 8…" at bounding box center [175, 149] width 290 height 130
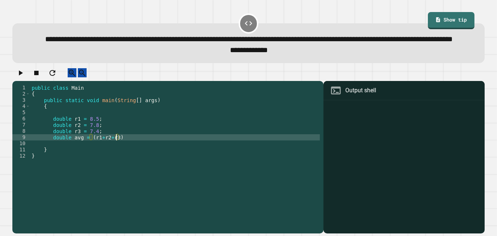
scroll to position [0, 10]
click at [128, 155] on div "public class Main { public static void main ( String [ ] args ) { double r1 = 8…" at bounding box center [175, 149] width 290 height 130
type textarea "**********"
click at [22, 75] on icon "button" at bounding box center [21, 72] width 4 height 5
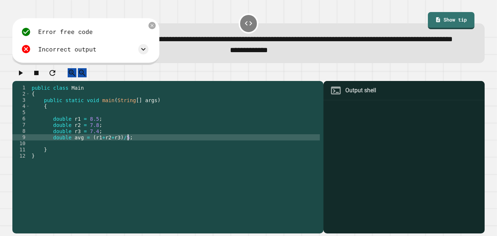
click at [148, 155] on div "public class Main { public static void main ( String [ ] args ) { double r1 = 8…" at bounding box center [175, 149] width 290 height 130
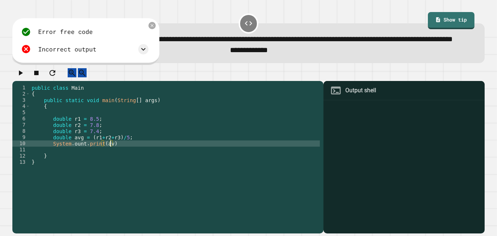
scroll to position [0, 10]
click at [165, 160] on div "public class Main { public static void main ( String [ ] args ) { double r1 = 8…" at bounding box center [175, 149] width 290 height 130
click at [32, 81] on div at bounding box center [248, 74] width 472 height 13
click at [23, 75] on icon "button" at bounding box center [21, 72] width 4 height 5
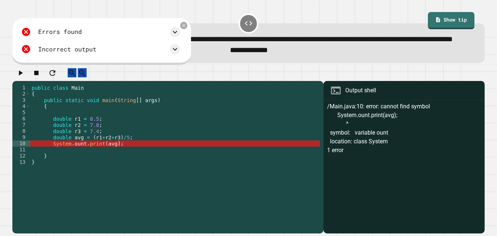
click at [81, 162] on div "public class Main { public static void main ( String [ ] args ) { double r1 = 8…" at bounding box center [175, 149] width 290 height 130
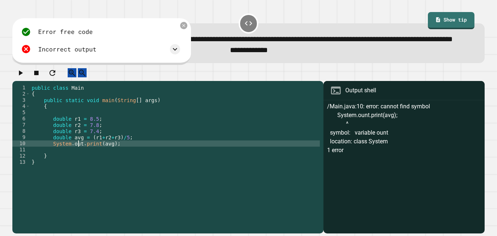
click at [25, 77] on button "button" at bounding box center [20, 72] width 9 height 9
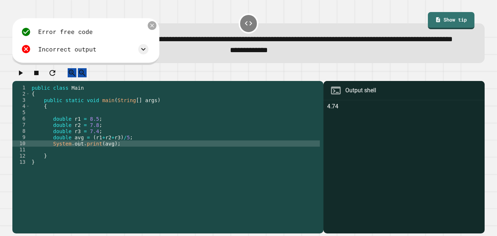
click at [151, 28] on icon at bounding box center [152, 26] width 6 height 6
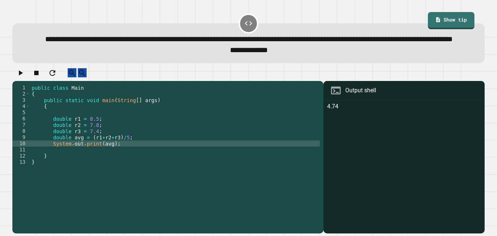
click at [140, 154] on div "public class Main { public static void main ( String [ ] args ) { double r1 = 8…" at bounding box center [175, 149] width 290 height 130
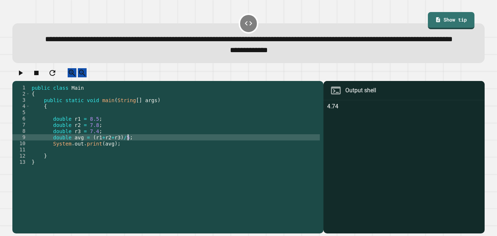
type textarea "**********"
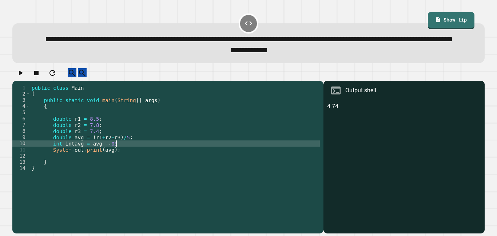
click at [114, 161] on div "public class Main { public static void main ( String [ ] args ) { double r1 = 8…" at bounding box center [175, 149] width 290 height 130
click at [154, 163] on div "public class Main { public static void main ( String [ ] args ) { double r1 = 8…" at bounding box center [175, 149] width 290 height 130
click at [102, 167] on div "public class Main { public static void main ( String [ ] args ) { double r1 = 8…" at bounding box center [175, 149] width 290 height 130
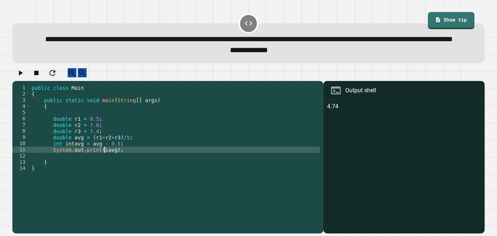
scroll to position [0, 10]
click at [25, 77] on button "button" at bounding box center [20, 72] width 9 height 9
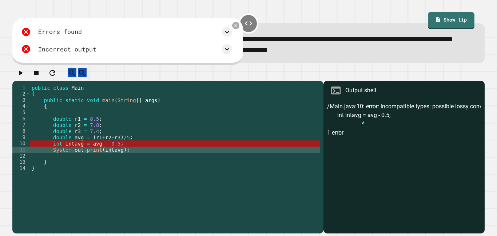
click at [91, 162] on div "public class Main { public static void main ( String [ ] args ) { double r1 = 8…" at bounding box center [175, 149] width 290 height 130
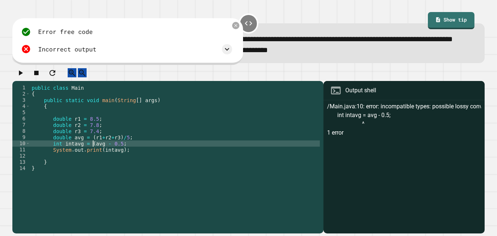
scroll to position [0, 8]
click at [119, 162] on div "public class Main { public static void main ( String [ ] args ) { double r1 = 8…" at bounding box center [175, 149] width 290 height 130
click at [24, 77] on button "button" at bounding box center [20, 72] width 9 height 9
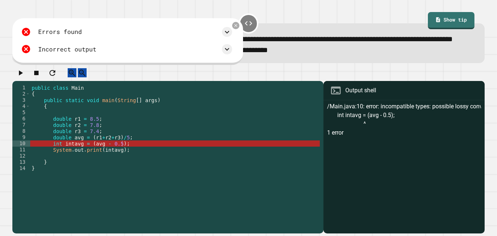
click at [110, 161] on div "public class Main { public static void main ( String [ ] args ) { double r1 = 8…" at bounding box center [175, 149] width 290 height 130
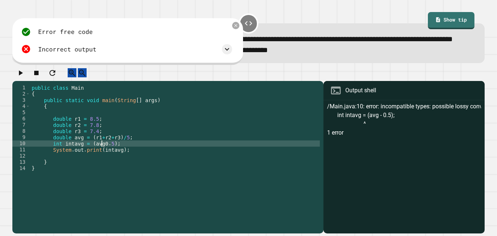
scroll to position [0, 9]
click at [24, 77] on icon "button" at bounding box center [20, 72] width 9 height 9
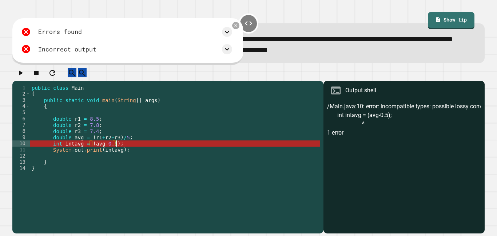
click at [117, 161] on div "public class Main { public static void main ( String [ ] args ) { double r1 = 8…" at bounding box center [175, 149] width 290 height 130
click at [126, 156] on div "public class Main { public static void main ( String [ ] args ) { double r1 = 8…" at bounding box center [175, 149] width 290 height 130
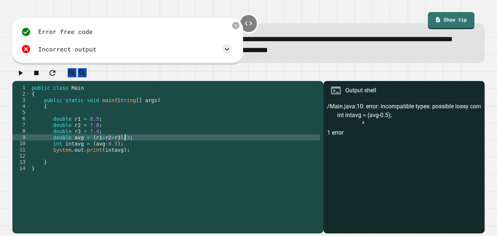
scroll to position [0, 12]
click at [18, 77] on button "button" at bounding box center [20, 72] width 9 height 9
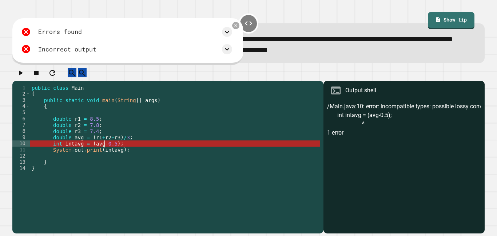
click at [105, 162] on div "public class Main { public static void main ( String [ ] args ) { double r1 = 8…" at bounding box center [175, 149] width 290 height 130
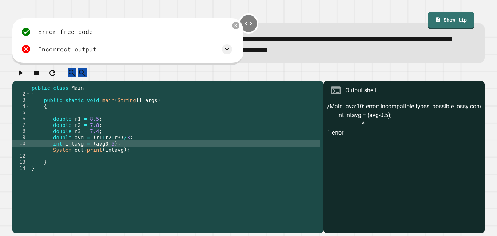
scroll to position [0, 9]
click at [17, 77] on button "button" at bounding box center [20, 72] width 9 height 9
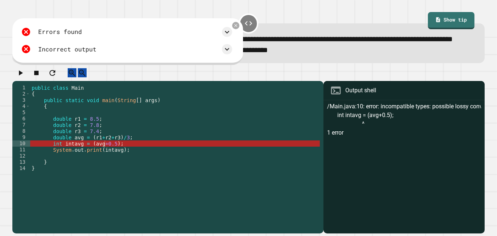
click at [59, 161] on div "public class Main { public static void main ( String [ ] args ) { double r1 = 8…" at bounding box center [175, 149] width 290 height 130
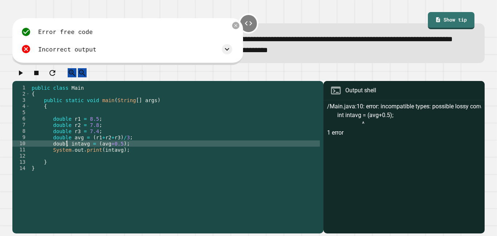
scroll to position [0, 5]
click at [25, 77] on icon "button" at bounding box center [20, 72] width 9 height 9
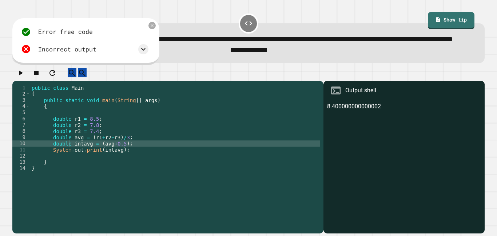
click at [99, 167] on div "public class Main { public static void main ( String [ ] args ) { double r1 = 8…" at bounding box center [175, 149] width 290 height 130
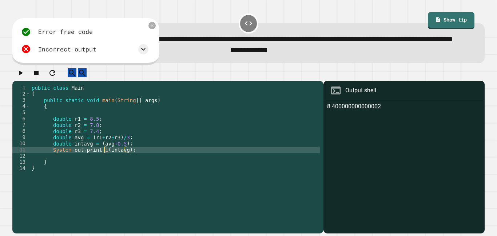
scroll to position [0, 10]
click at [25, 77] on button "button" at bounding box center [20, 72] width 9 height 9
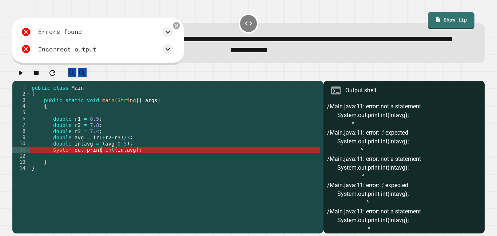
click at [103, 170] on div "public class Main { public static void main ( String [ ] args ) { double r1 = 8…" at bounding box center [175, 149] width 290 height 130
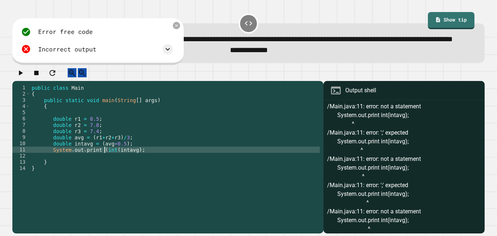
scroll to position [0, 9]
click at [116, 168] on div "public class Main { public static void main ( String [ ] args ) { double r1 = 8…" at bounding box center [175, 149] width 290 height 130
click at [139, 169] on div "public class Main { public static void main ( String [ ] args ) { double r1 = 8…" at bounding box center [175, 149] width 290 height 130
click at [25, 77] on icon "button" at bounding box center [20, 72] width 9 height 9
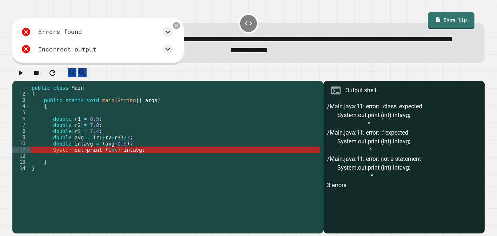
click at [120, 167] on div "public class Main { public static void main ( String [ ] args ) { double r1 = 8…" at bounding box center [175, 149] width 290 height 130
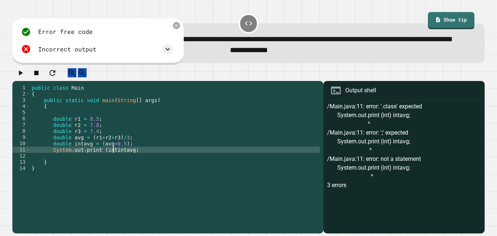
scroll to position [0, 11]
click at [102, 168] on div "public class Main { public static void main ( String [ ] args ) { double r1 = 8…" at bounding box center [175, 149] width 290 height 130
click at [137, 168] on div "public class Main { public static void main ( String [ ] args ) { double r1 = 8…" at bounding box center [175, 149] width 290 height 130
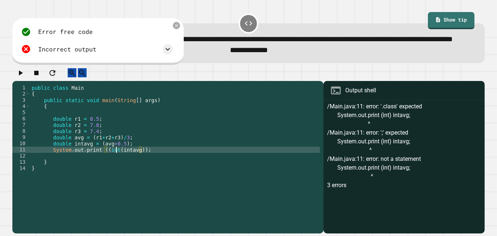
click at [116, 169] on div "public class Main { public static void main ( String [ ] args ) { double r1 = 8…" at bounding box center [175, 149] width 290 height 130
click at [144, 169] on div "public class Main { public static void main ( String [ ] args ) { double r1 = 8…" at bounding box center [175, 149] width 290 height 130
click at [104, 168] on div "public class Main { public static void main ( String [ ] args ) { double r1 = 8…" at bounding box center [175, 149] width 290 height 130
click at [115, 166] on div "public class Main { public static void main ( String [ ] args ) { double r1 = 8…" at bounding box center [175, 149] width 290 height 130
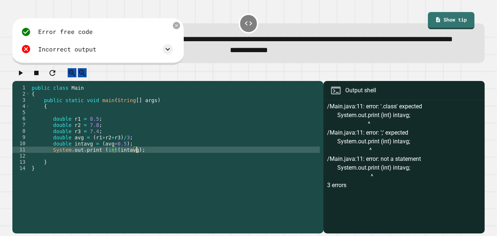
click at [137, 167] on div "public class Main { public static void main ( String [ ] args ) { double r1 = 8…" at bounding box center [175, 149] width 290 height 130
click at [18, 77] on button "button" at bounding box center [20, 72] width 9 height 9
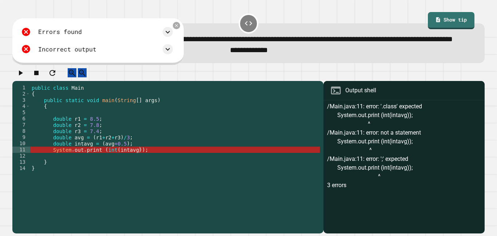
click at [138, 168] on div "public class Main { public static void main ( String [ ] args ) { double r1 = 8…" at bounding box center [175, 149] width 290 height 130
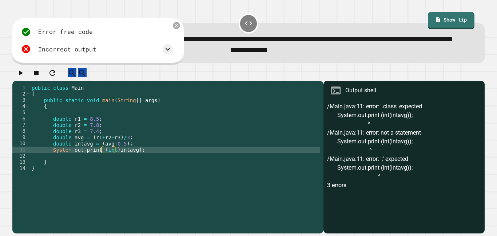
scroll to position [0, 9]
type textarea "**********"
click at [20, 77] on icon "button" at bounding box center [20, 72] width 9 height 9
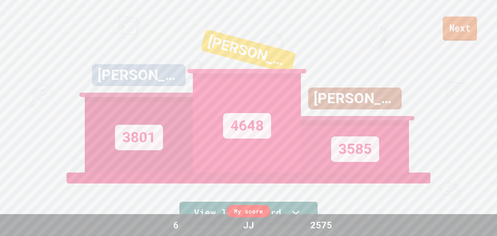
click at [468, 28] on link "Next" at bounding box center [460, 28] width 34 height 24
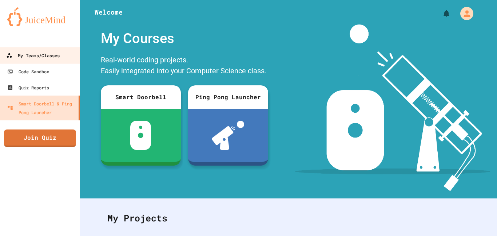
click at [42, 60] on link "My Teams/Classes" at bounding box center [40, 55] width 83 height 16
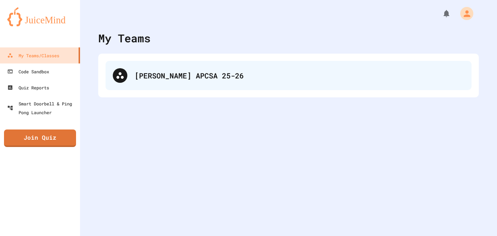
click at [215, 66] on div "[PERSON_NAME] APCSA 25-26" at bounding box center [289, 75] width 366 height 29
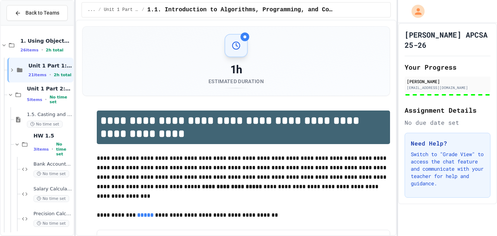
click at [47, 210] on div at bounding box center [37, 139] width 73 height 223
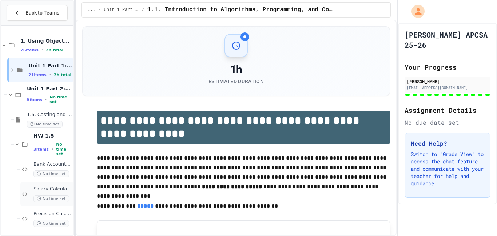
scroll to position [199, 0]
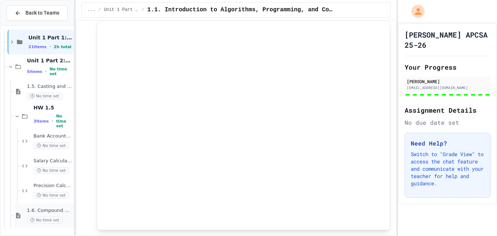
click at [43, 207] on span "1.6. Compound Assignment Operators" at bounding box center [49, 210] width 45 height 6
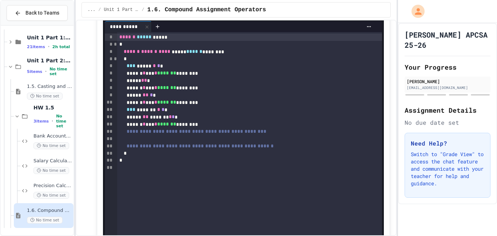
scroll to position [580, 0]
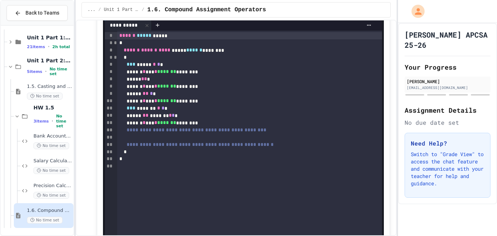
click at [313, 132] on div "**********" at bounding box center [249, 129] width 265 height 7
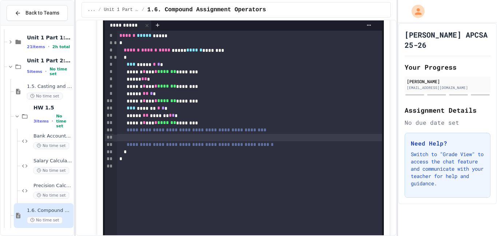
click at [245, 138] on div at bounding box center [249, 137] width 265 height 7
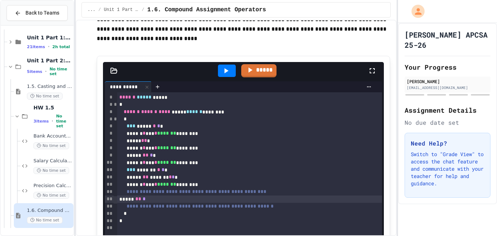
scroll to position [518, 0]
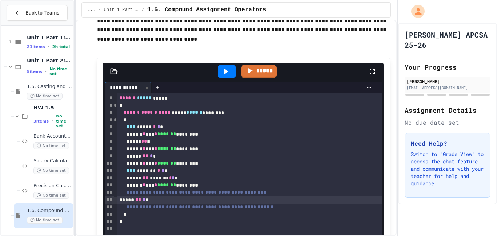
click at [230, 76] on div at bounding box center [227, 71] width 18 height 12
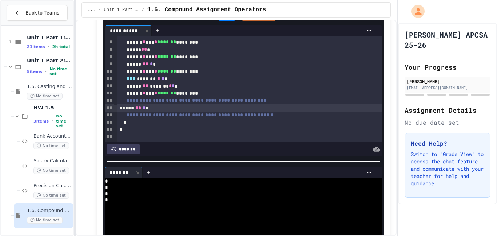
scroll to position [576, 0]
click at [157, 120] on div "*" at bounding box center [249, 121] width 265 height 7
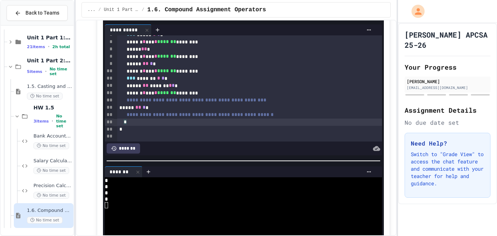
click at [301, 113] on div "**********" at bounding box center [249, 114] width 265 height 7
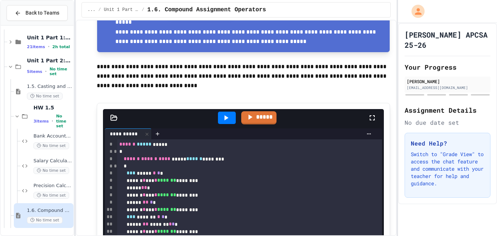
scroll to position [470, 0]
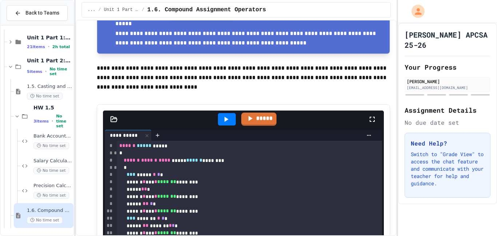
click at [231, 118] on div at bounding box center [227, 119] width 18 height 12
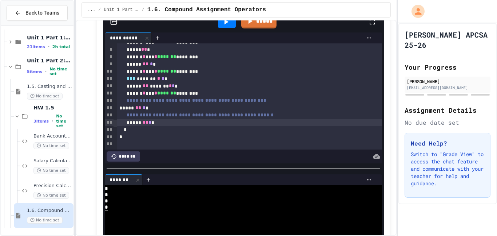
scroll to position [566, 0]
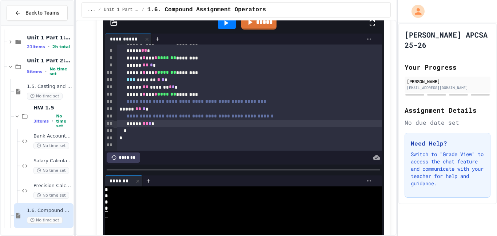
click at [151, 125] on span "*" at bounding box center [150, 122] width 3 height 5
click at [149, 122] on span "**" at bounding box center [146, 122] width 6 height 5
click at [229, 23] on icon at bounding box center [226, 23] width 9 height 9
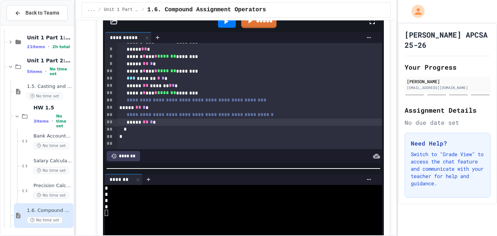
scroll to position [567, 0]
click at [252, 25] on icon at bounding box center [250, 20] width 8 height 9
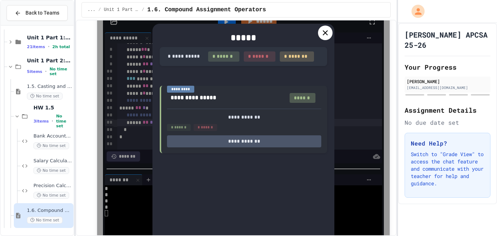
click at [326, 32] on icon at bounding box center [325, 32] width 5 height 5
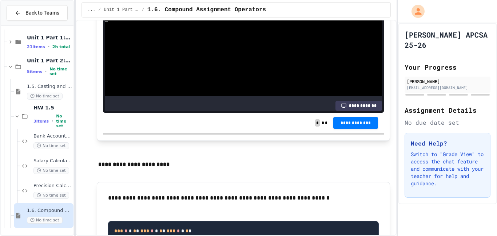
scroll to position [811, 0]
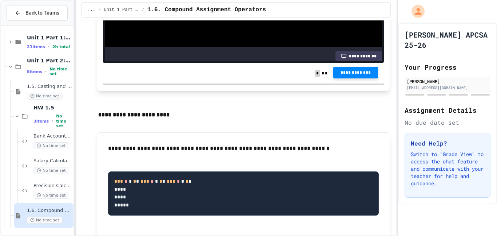
click at [341, 75] on span "**********" at bounding box center [355, 73] width 33 height 6
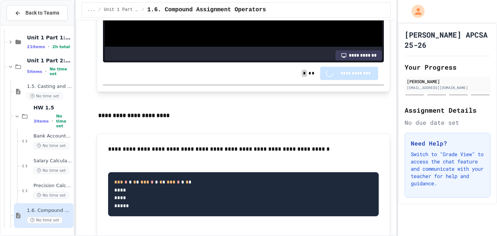
scroll to position [811, 0]
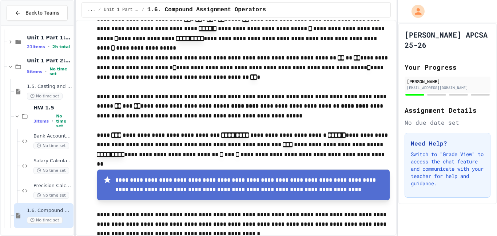
scroll to position [74, 0]
